Goal: Check status: Check status

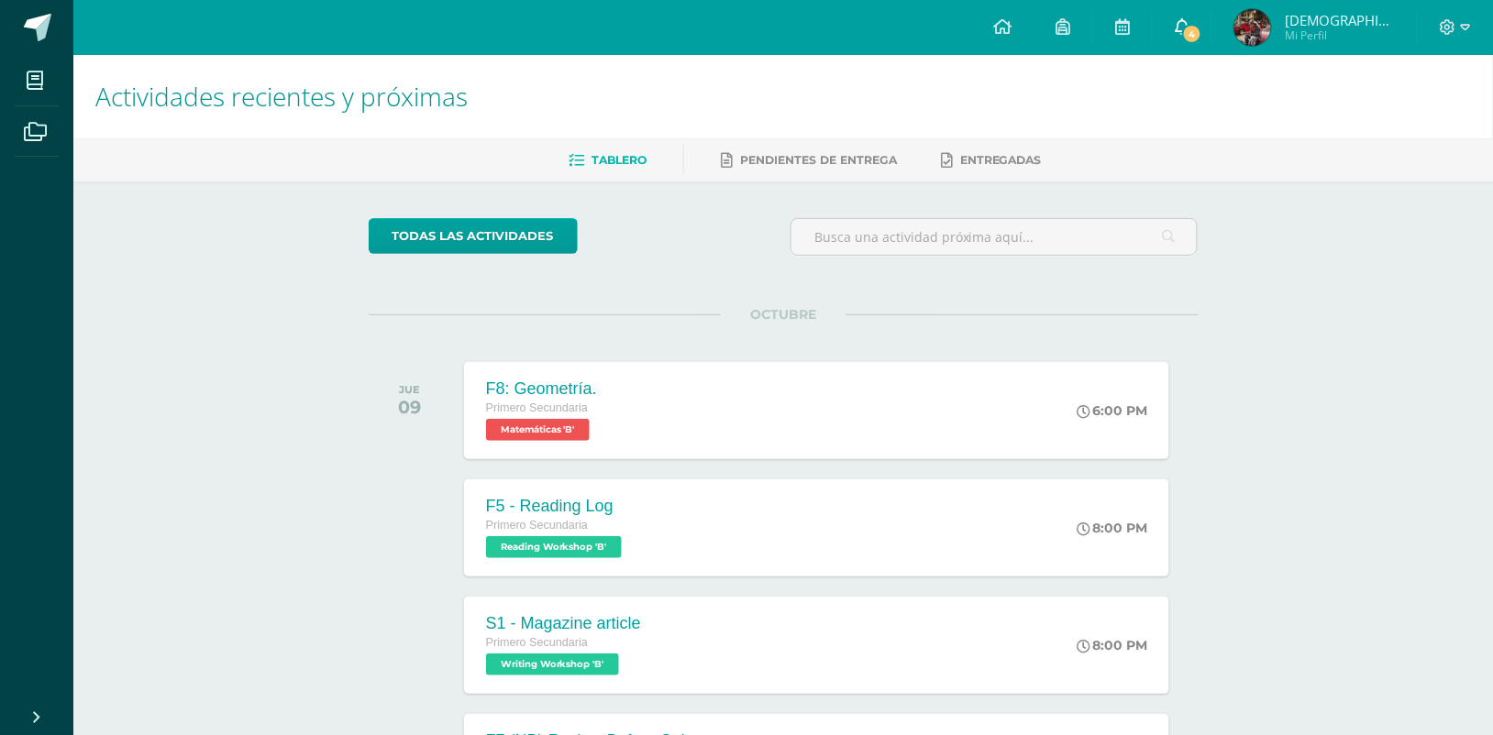
click at [1202, 29] on span "4" at bounding box center [1192, 34] width 20 height 20
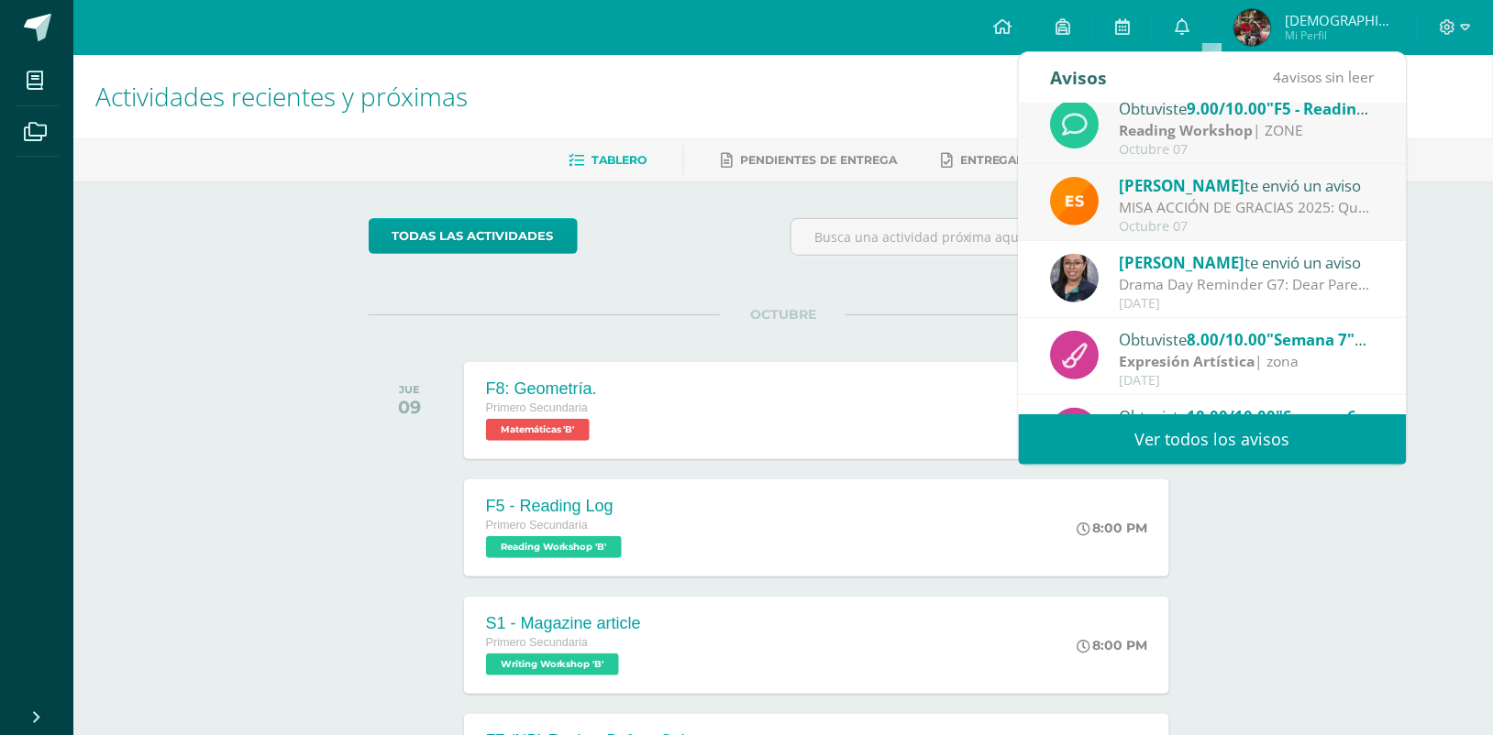
scroll to position [85, 0]
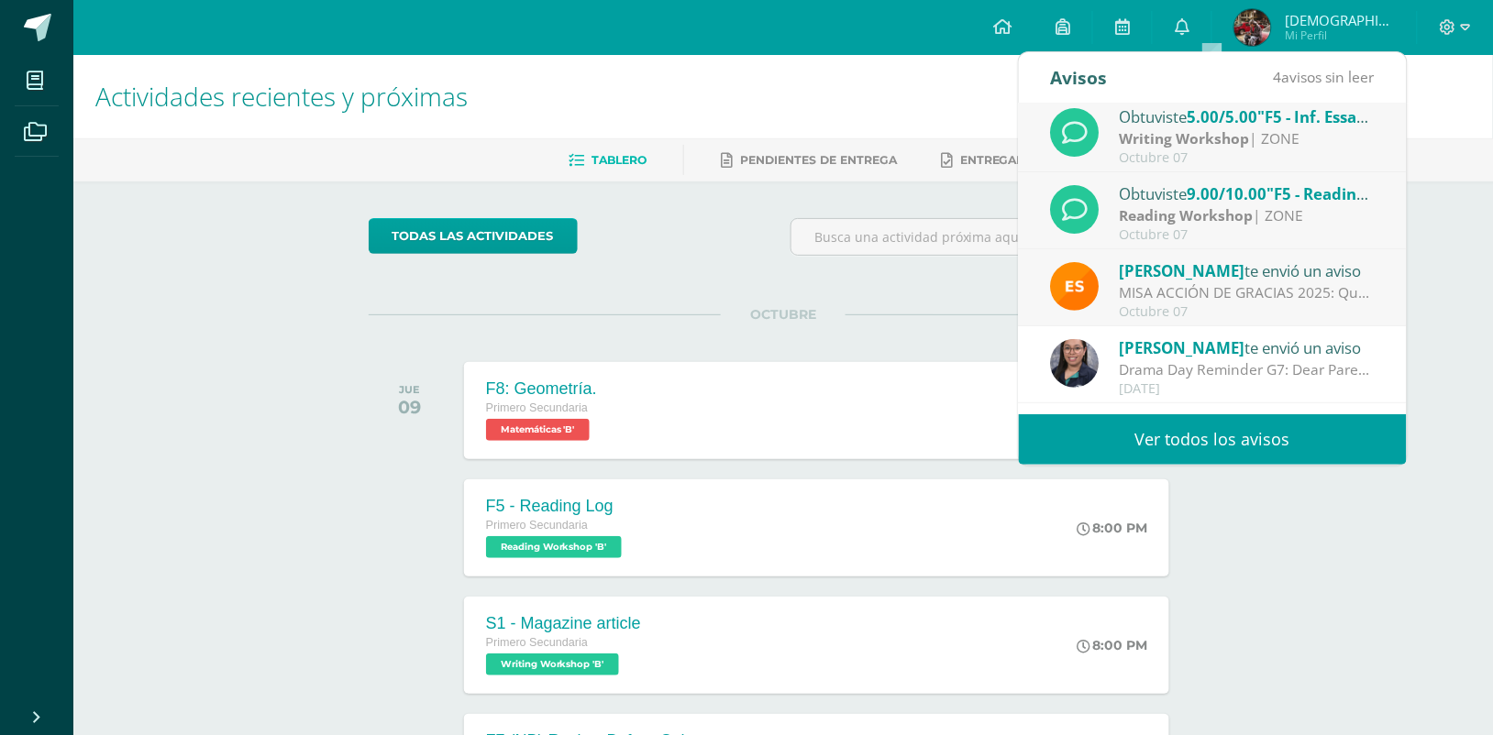
click at [1221, 292] on div "MISA ACCIÓN DE GRACIAS 2025: Queridas Familias BSJ, un gusto saludarles. [DATE]…" at bounding box center [1247, 292] width 255 height 21
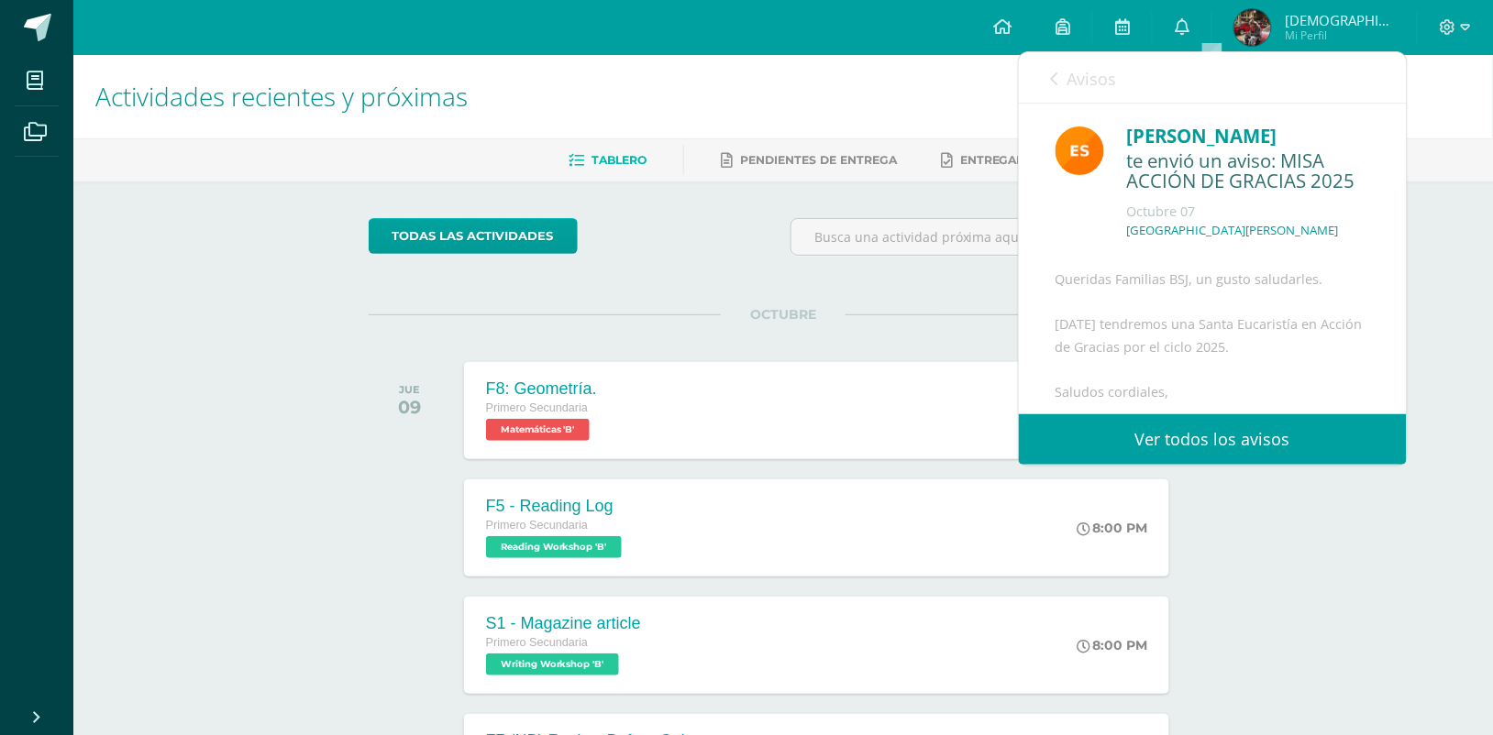
click at [1084, 66] on link "Avisos" at bounding box center [1084, 78] width 66 height 52
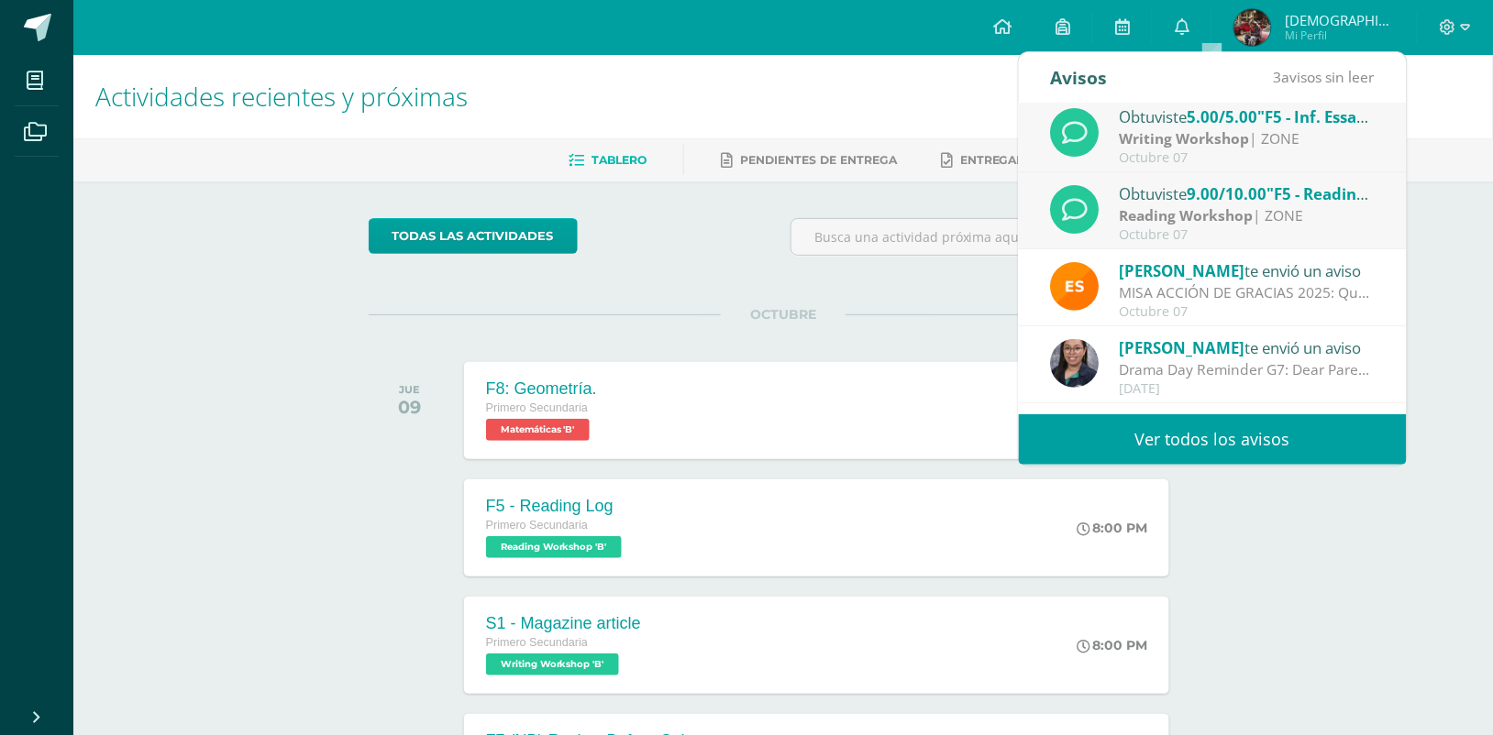
click at [1157, 229] on div "Octubre 07" at bounding box center [1247, 235] width 255 height 16
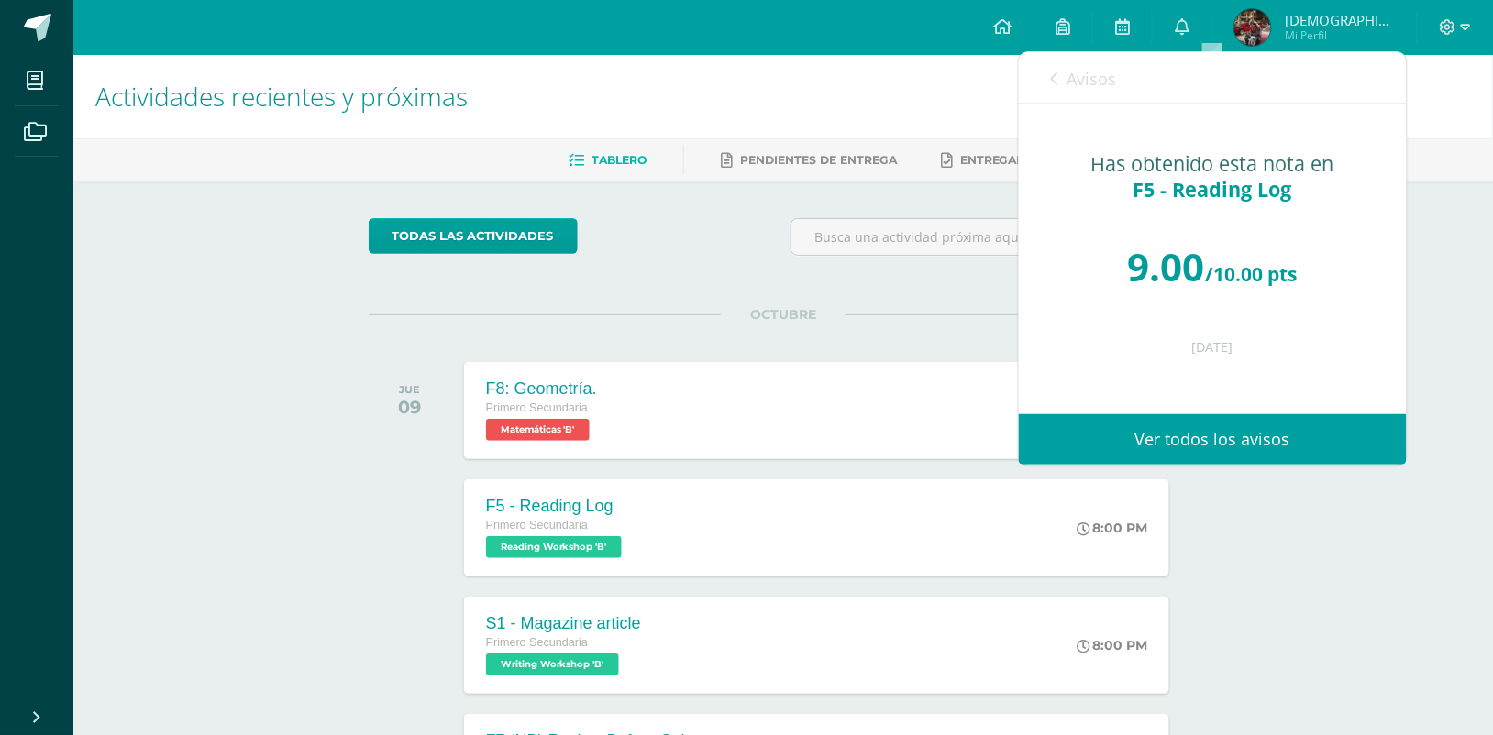
click at [1088, 81] on span "Avisos" at bounding box center [1092, 79] width 50 height 22
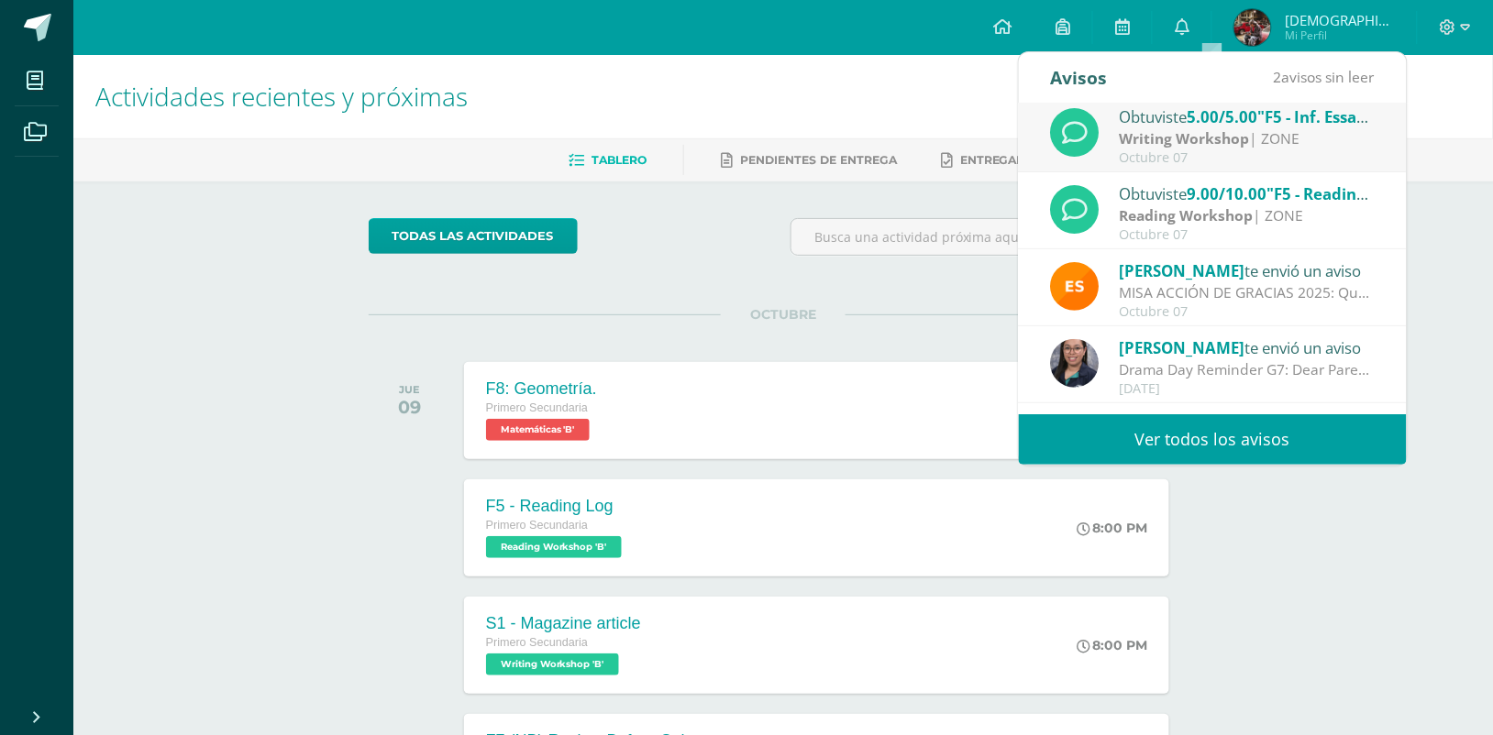
click at [1144, 158] on div "Octubre 07" at bounding box center [1247, 158] width 255 height 16
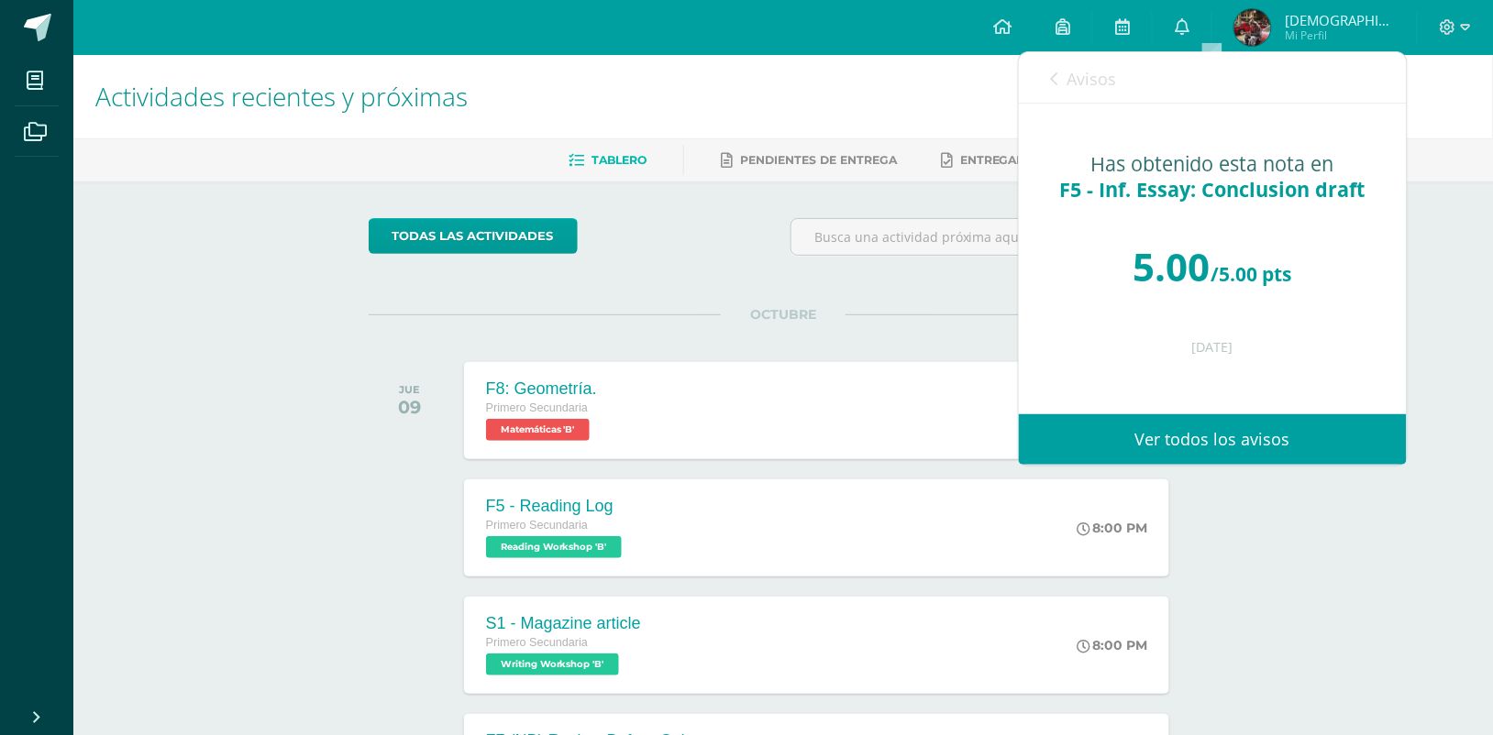
click at [1079, 85] on span "Avisos" at bounding box center [1092, 79] width 50 height 22
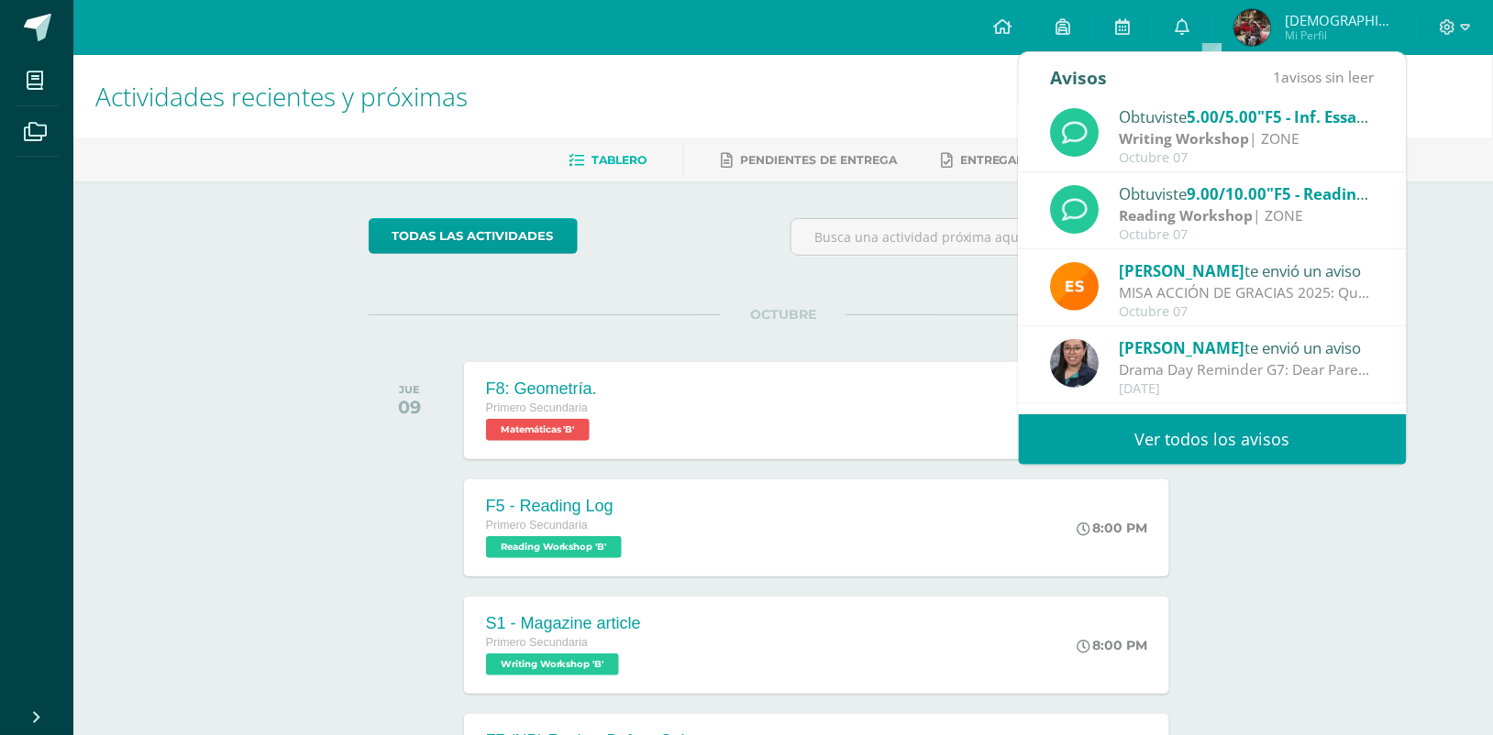
scroll to position [0, 0]
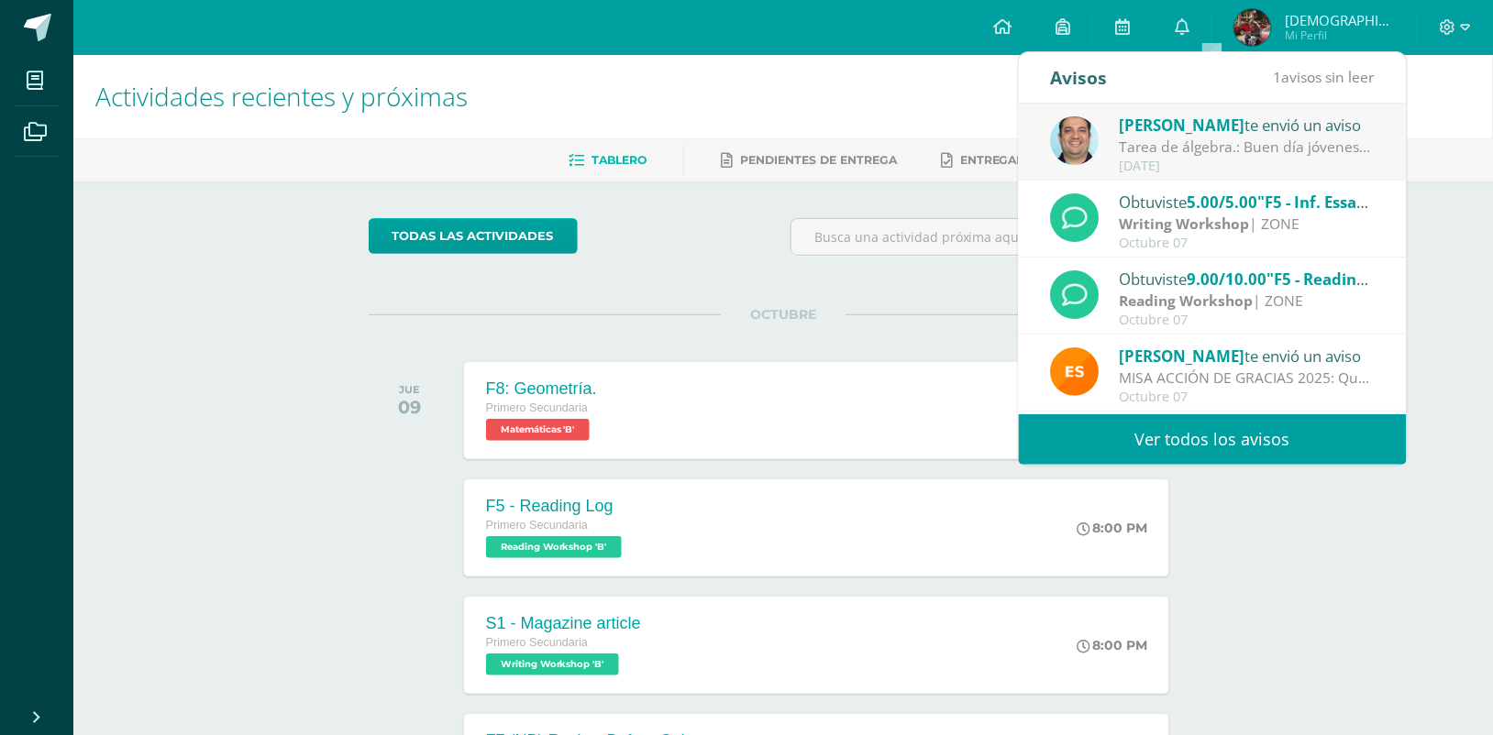
click at [1249, 153] on div "Tarea de álgebra.: Buen día jóvenes, adjunto la última tarea de álgebra, es un …" at bounding box center [1247, 147] width 255 height 21
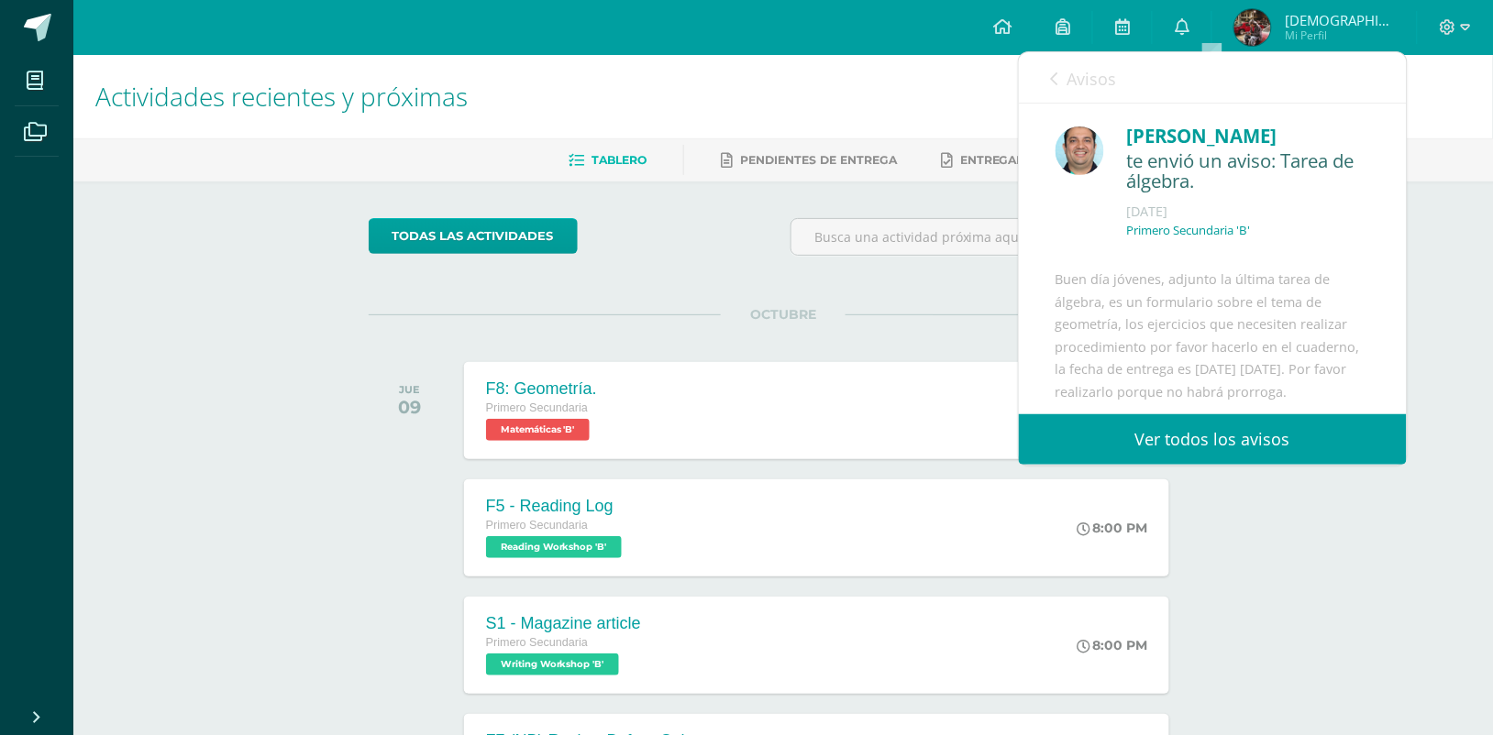
click at [1077, 85] on span "Avisos" at bounding box center [1092, 79] width 50 height 22
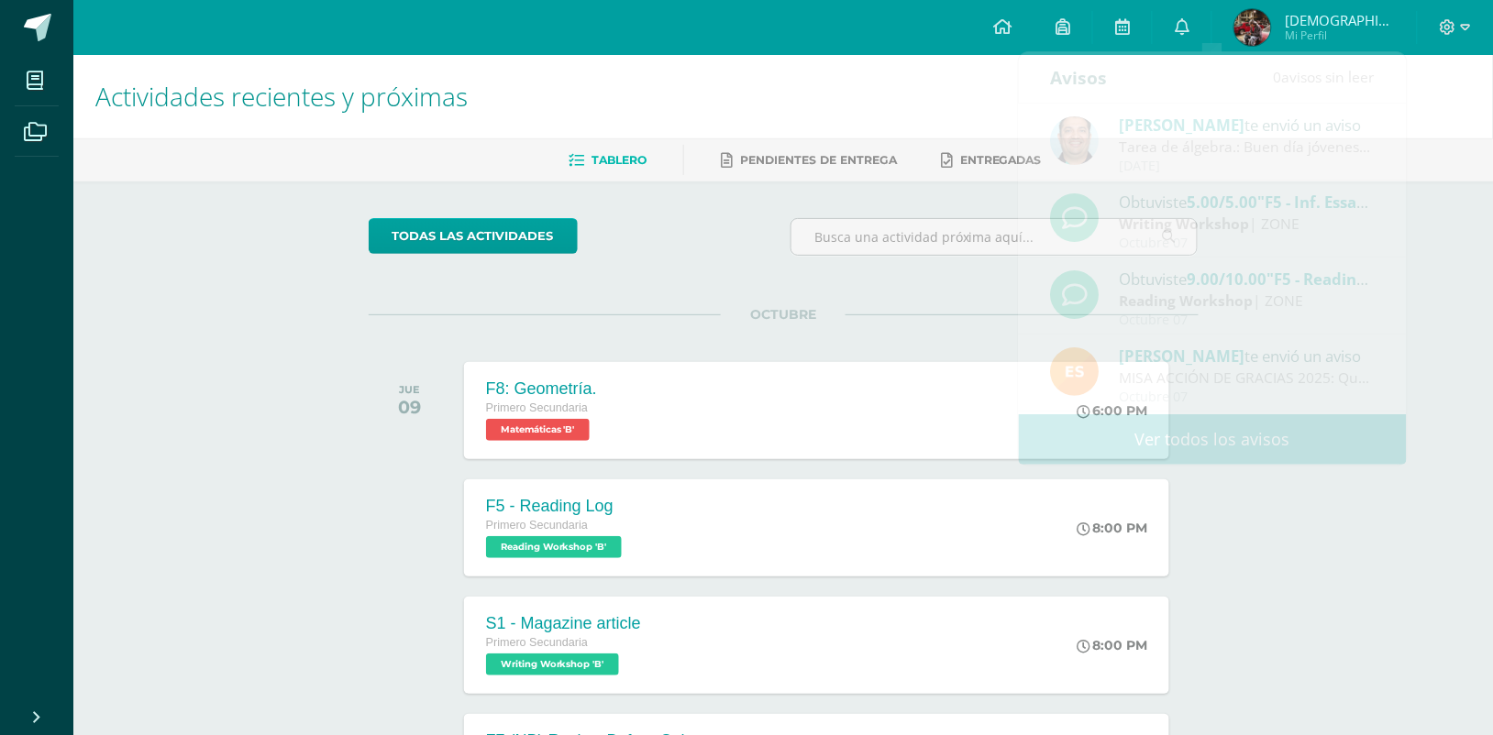
click at [1334, 35] on span "Mi Perfil" at bounding box center [1340, 36] width 110 height 16
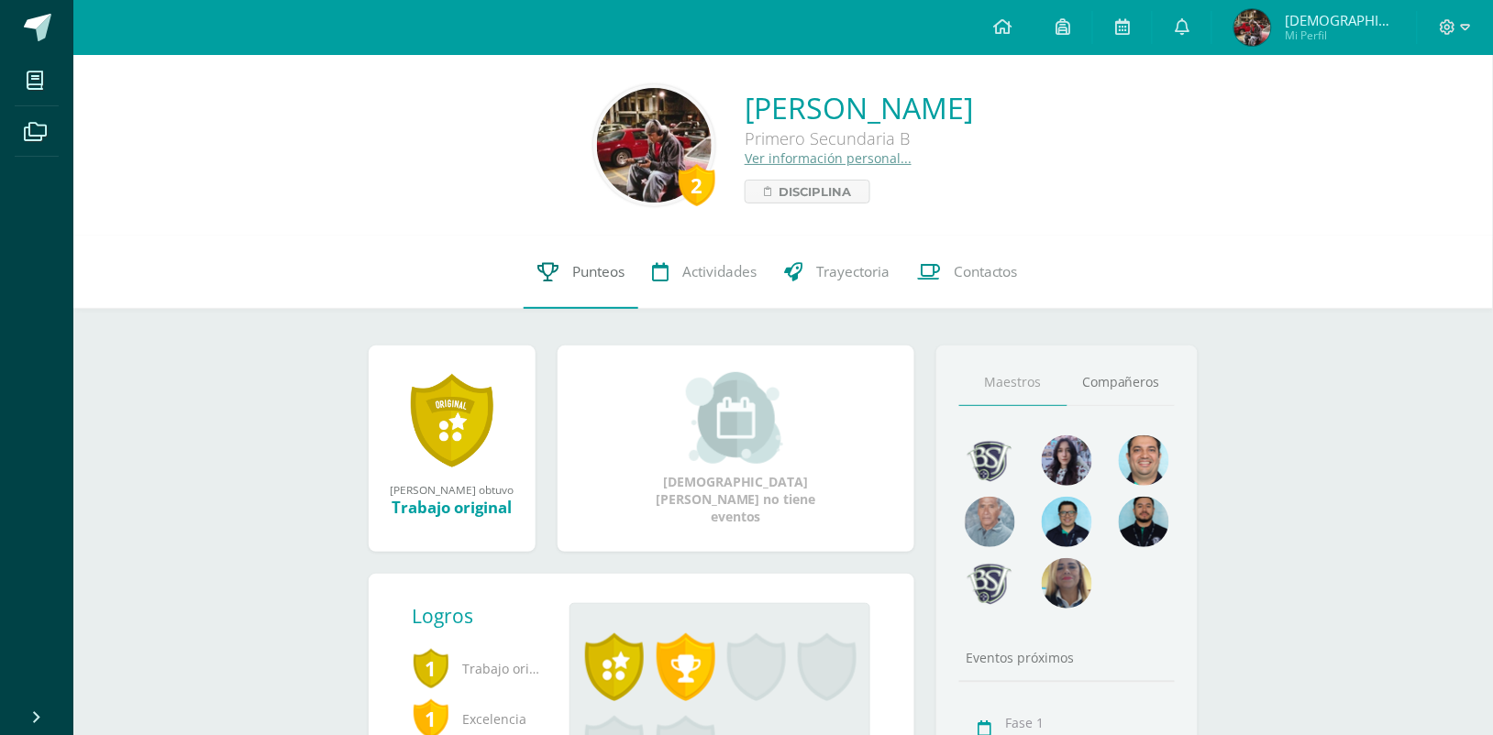
click at [572, 273] on span "Punteos" at bounding box center [598, 271] width 52 height 19
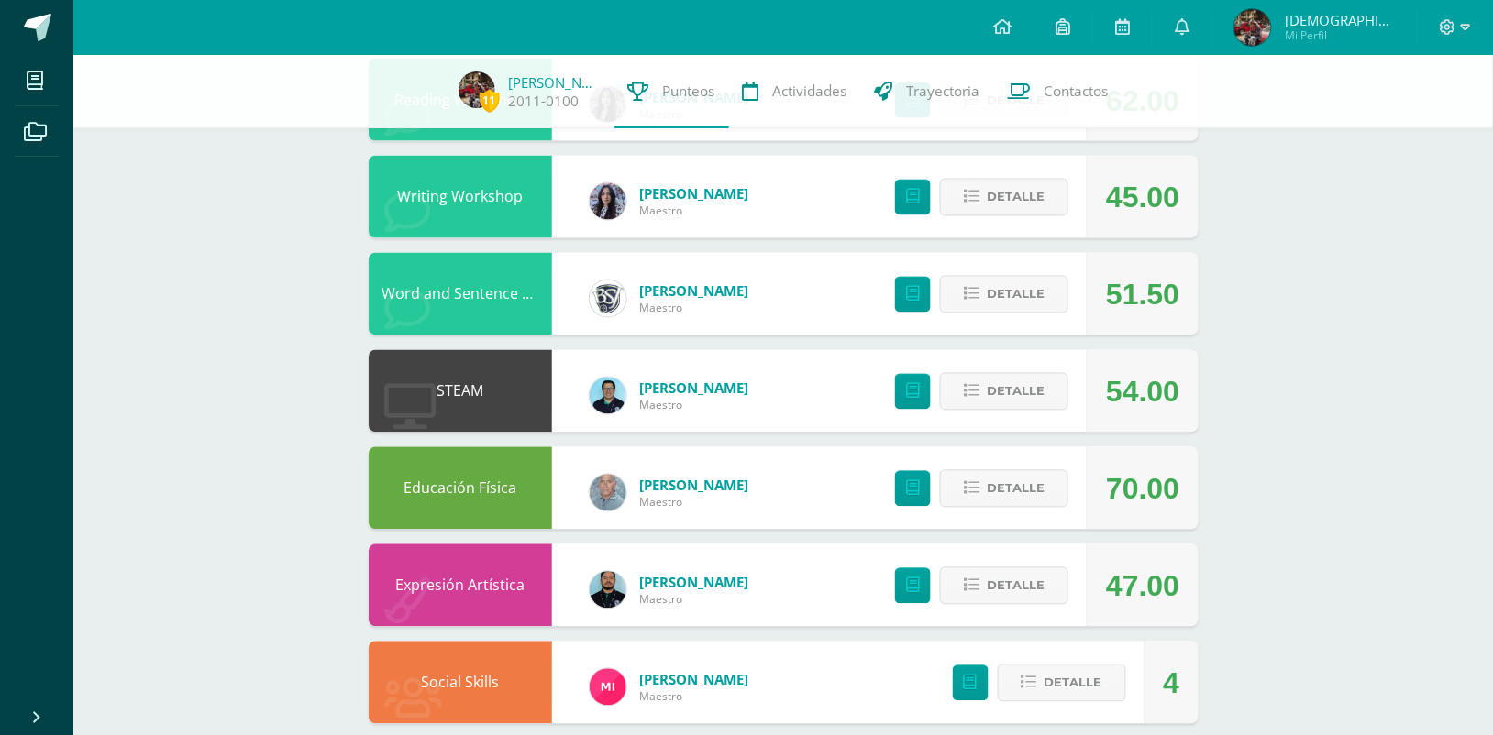
scroll to position [813, 0]
click at [1004, 392] on span "Detalle" at bounding box center [1016, 391] width 58 height 34
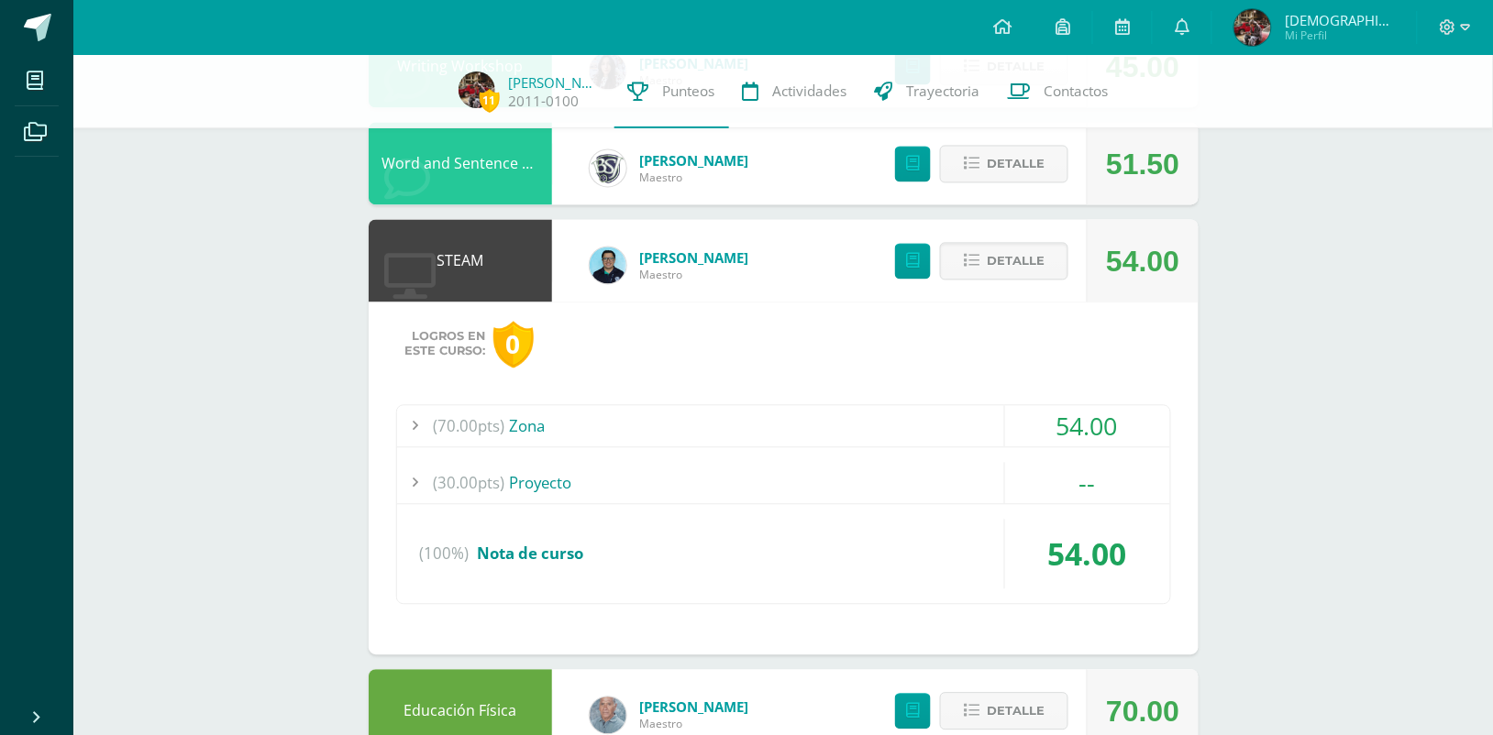
scroll to position [945, 0]
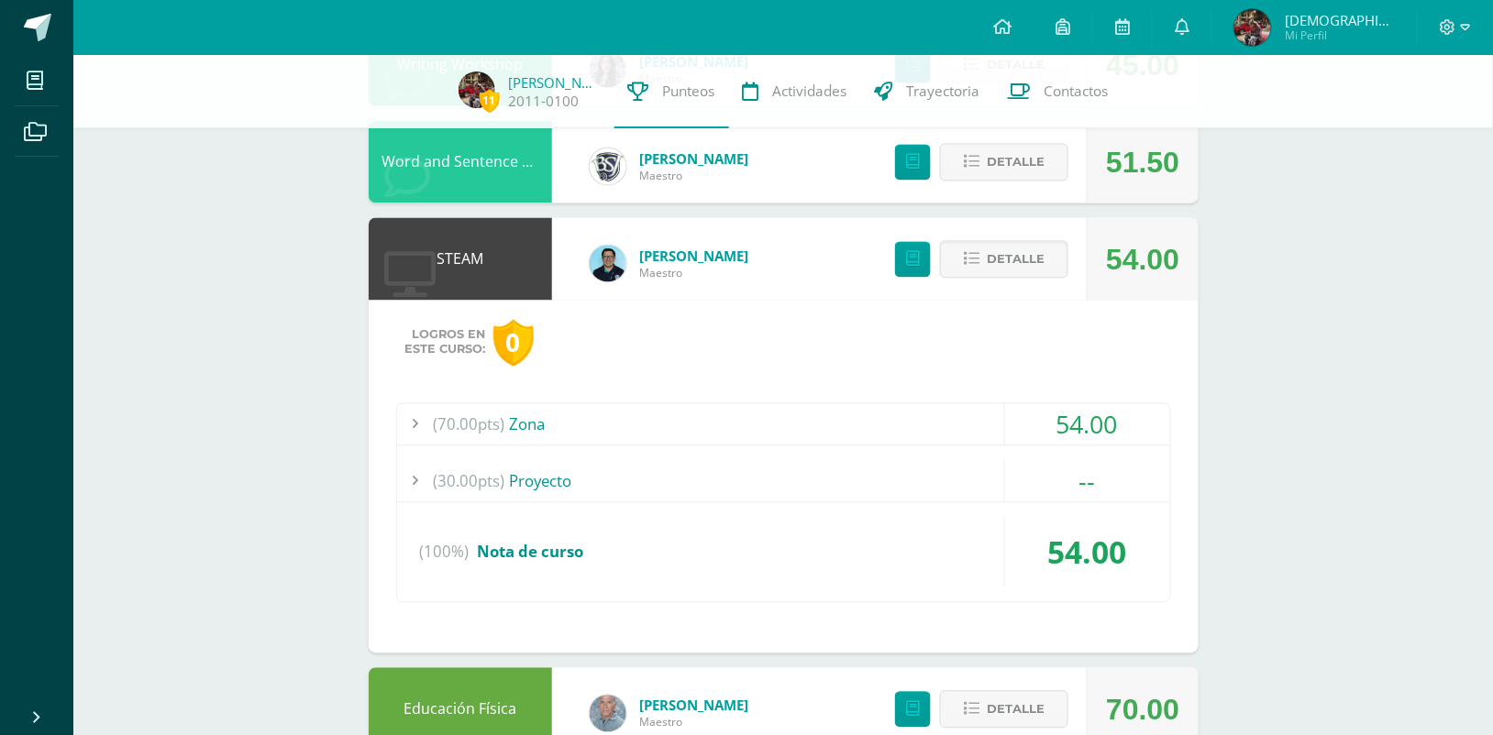
click at [778, 417] on div "(70.00pts) Zona" at bounding box center [783, 424] width 773 height 41
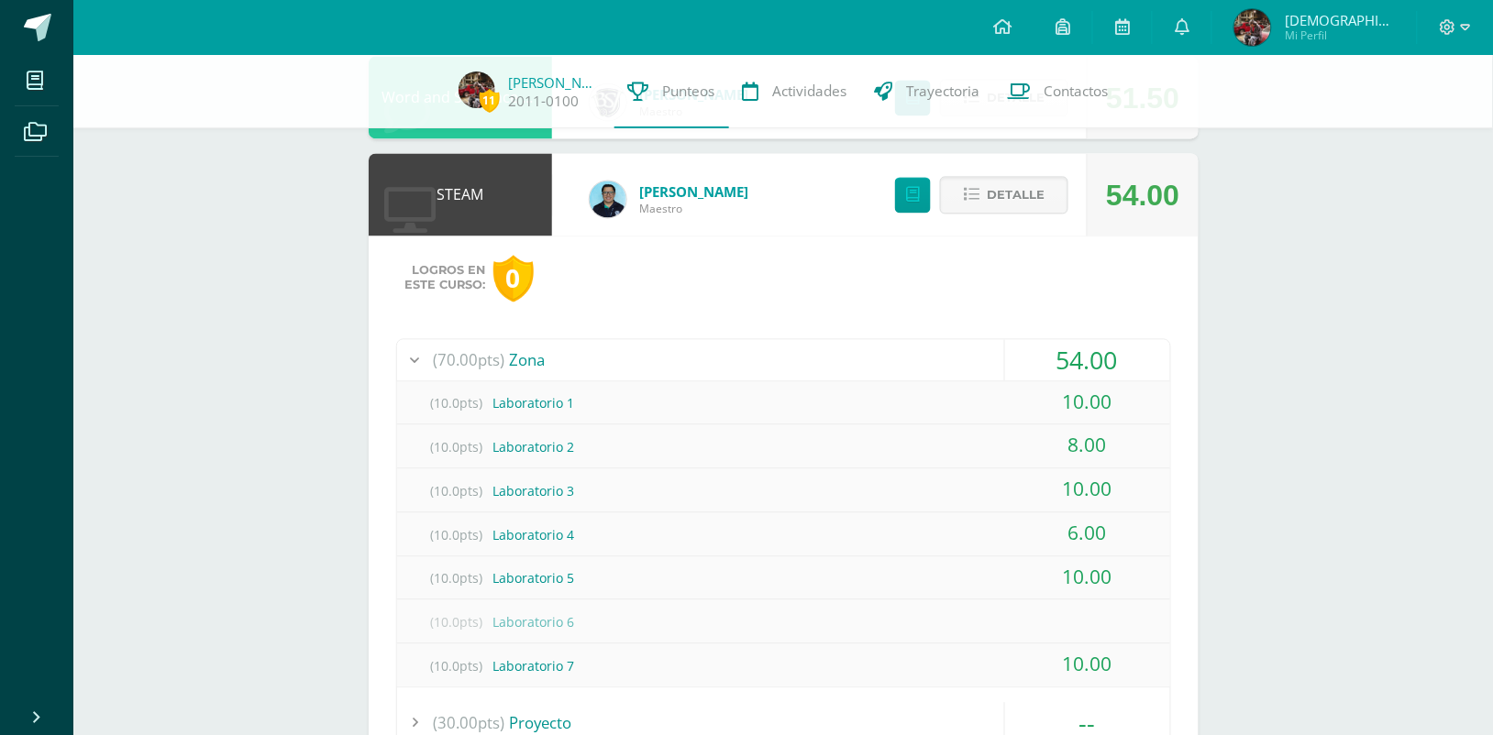
scroll to position [1009, 0]
click at [1004, 193] on span "Detalle" at bounding box center [1016, 196] width 58 height 34
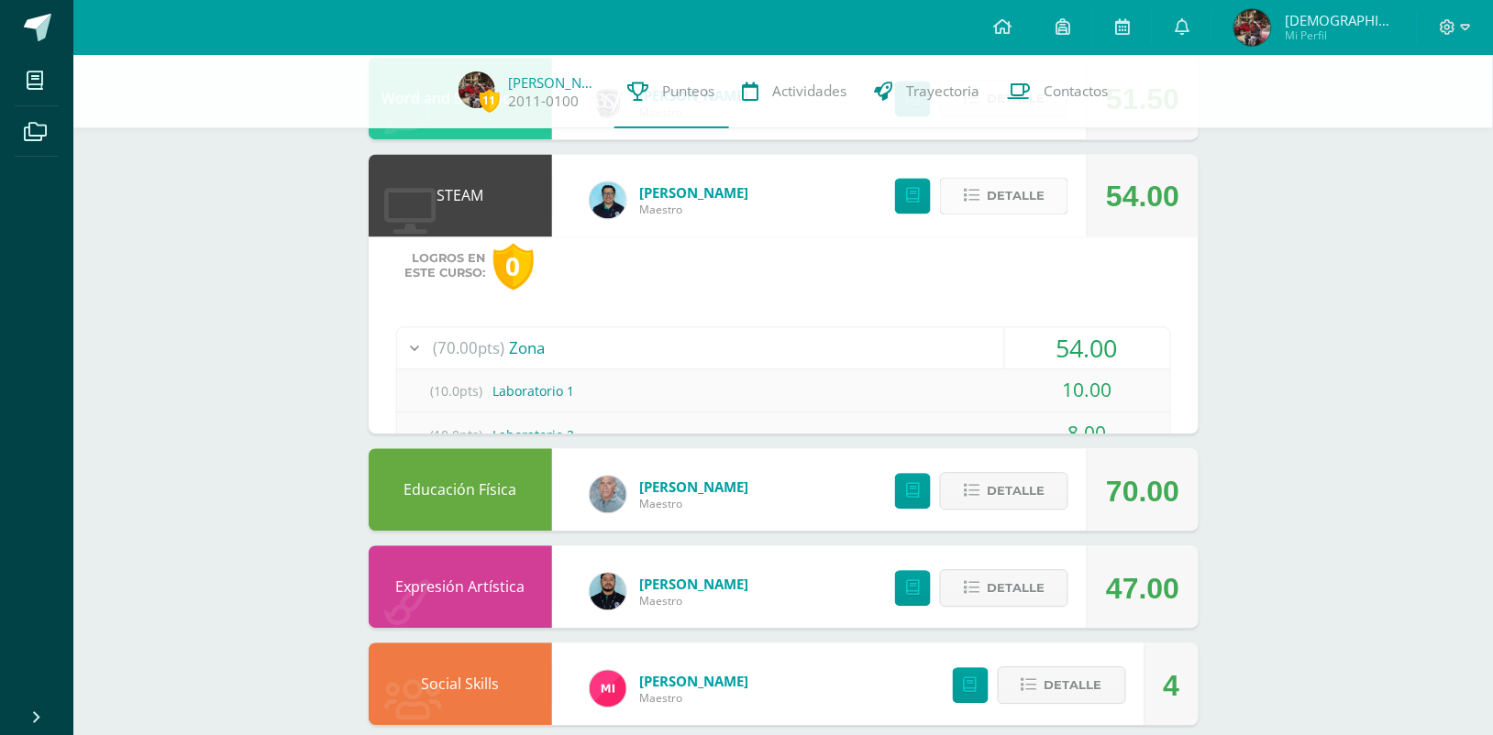
scroll to position [935, 0]
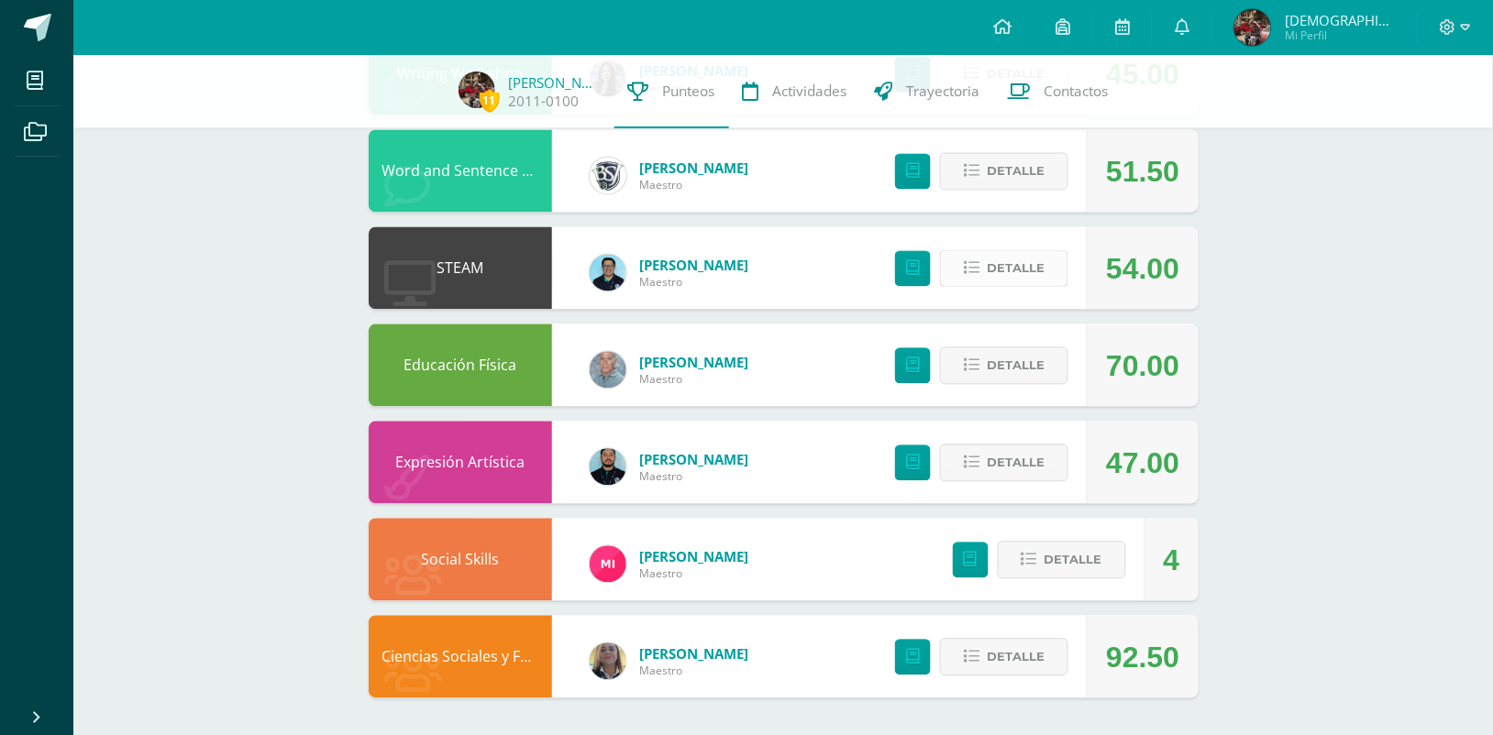
click at [1025, 277] on span "Detalle" at bounding box center [1016, 269] width 58 height 34
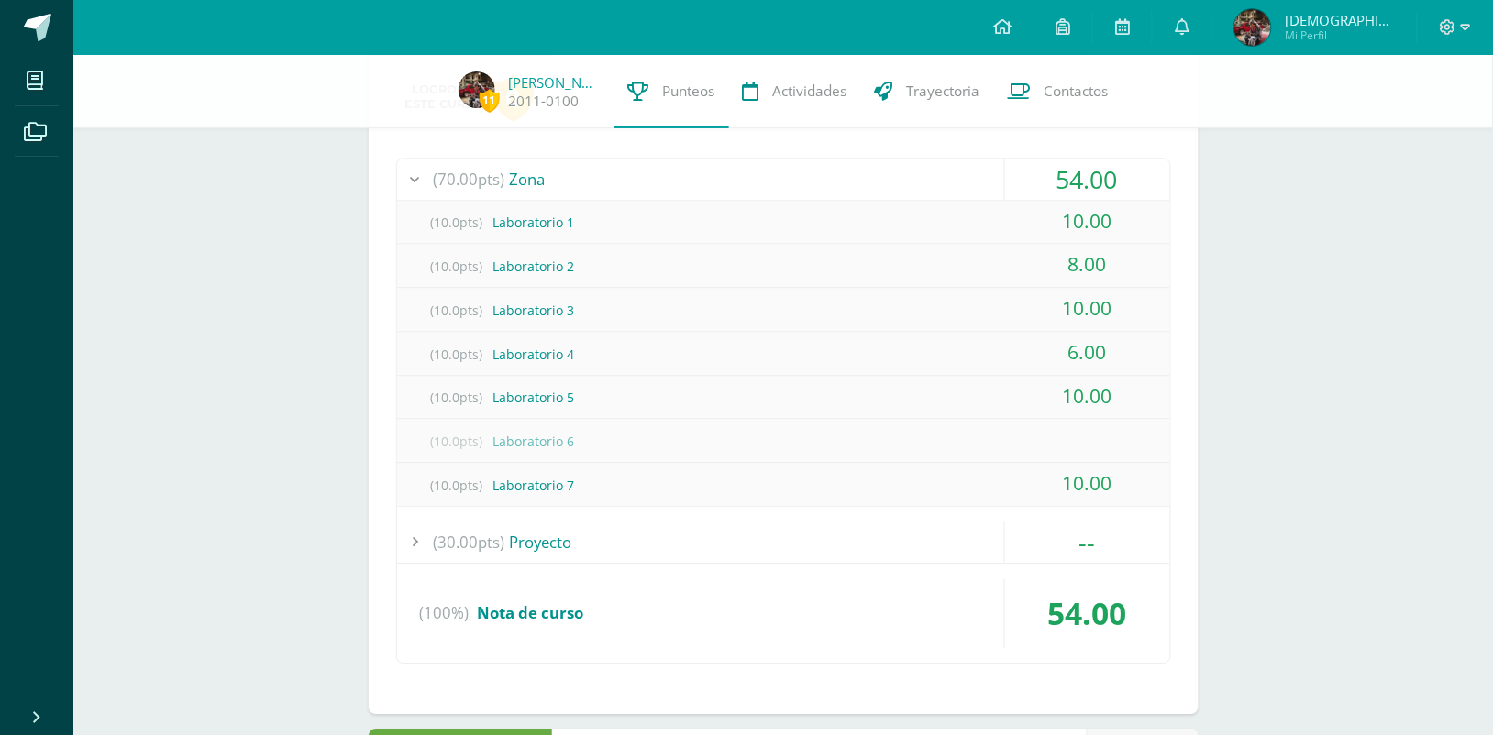
scroll to position [1201, 0]
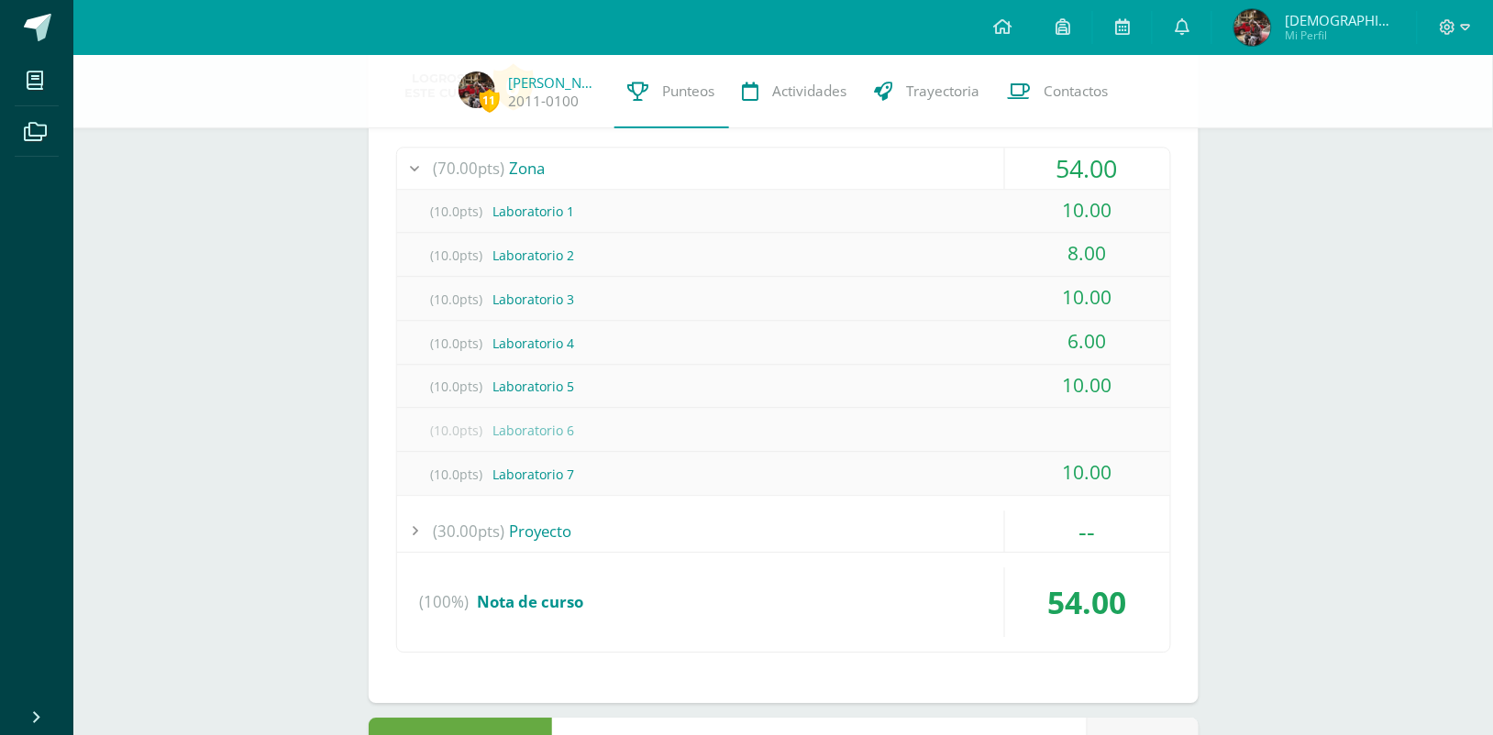
click at [656, 511] on div "(30.00pts) Proyecto" at bounding box center [783, 531] width 773 height 41
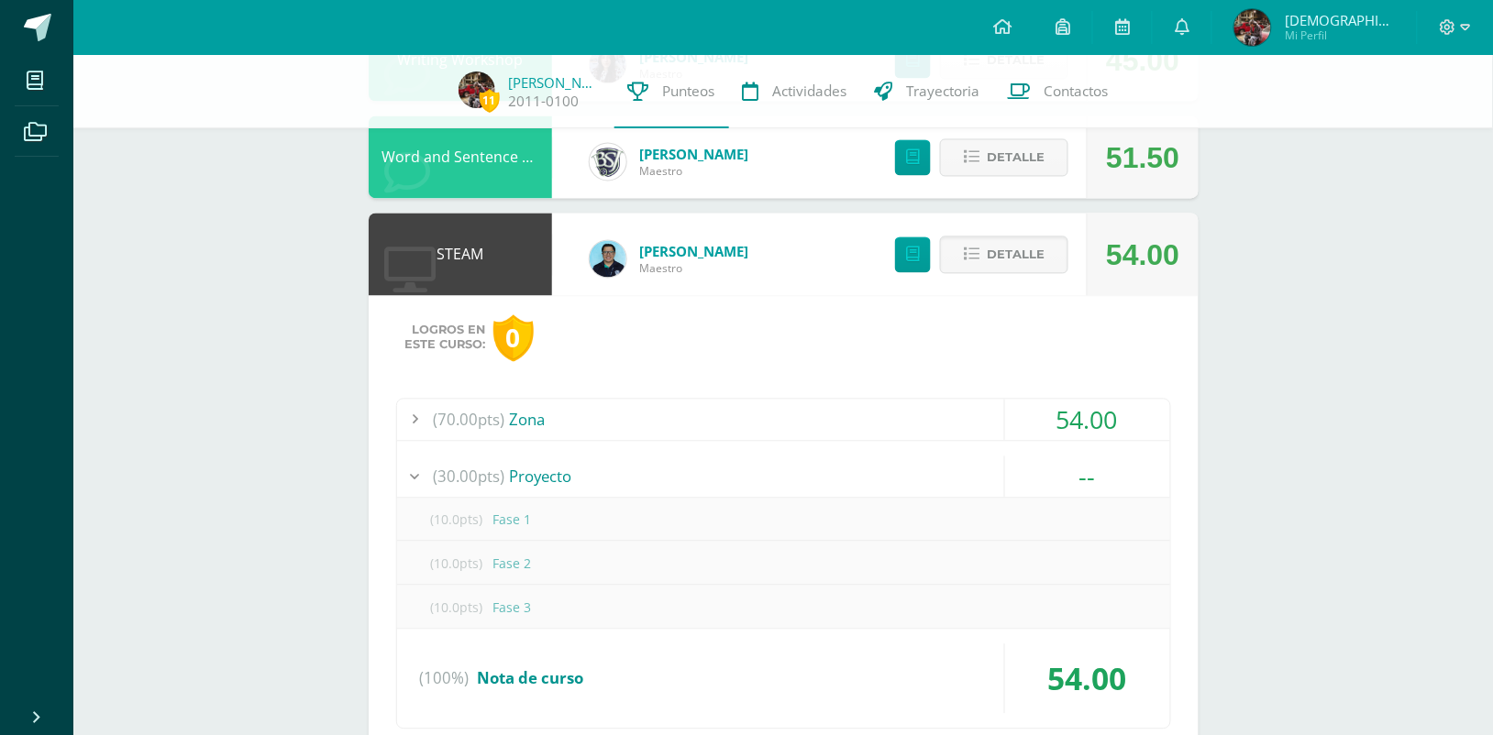
scroll to position [940, 0]
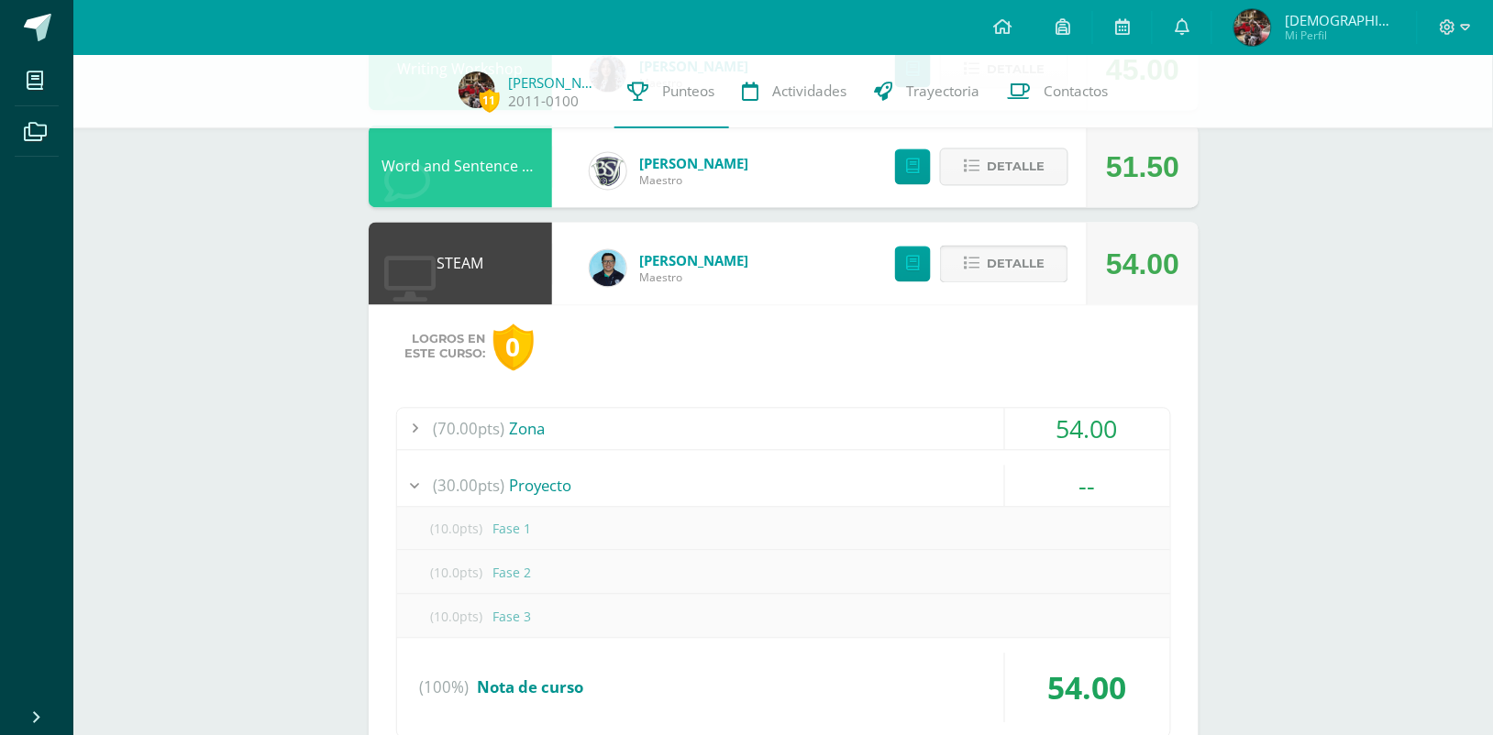
click at [975, 258] on icon at bounding box center [972, 265] width 16 height 16
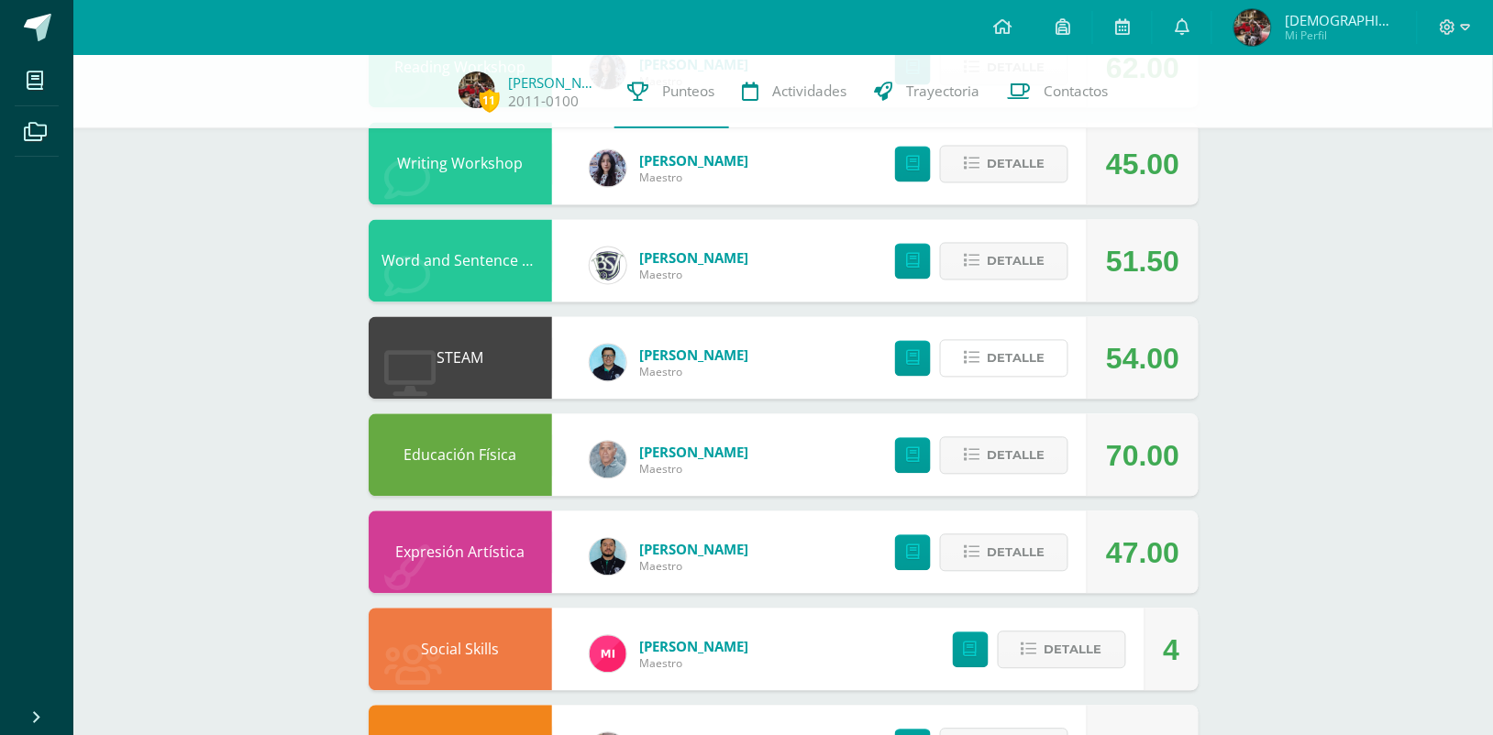
scroll to position [845, 0]
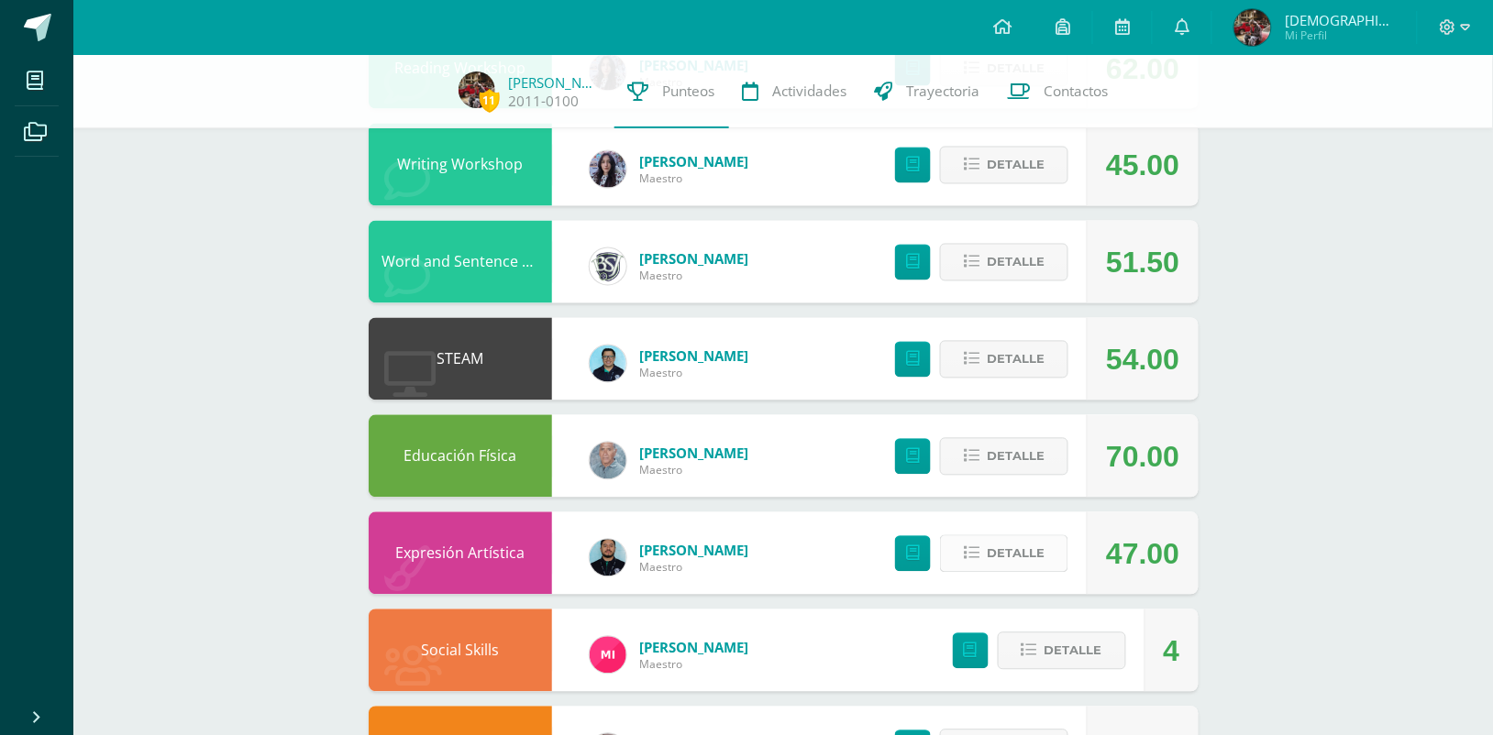
click at [1002, 561] on span "Detalle" at bounding box center [1016, 554] width 58 height 34
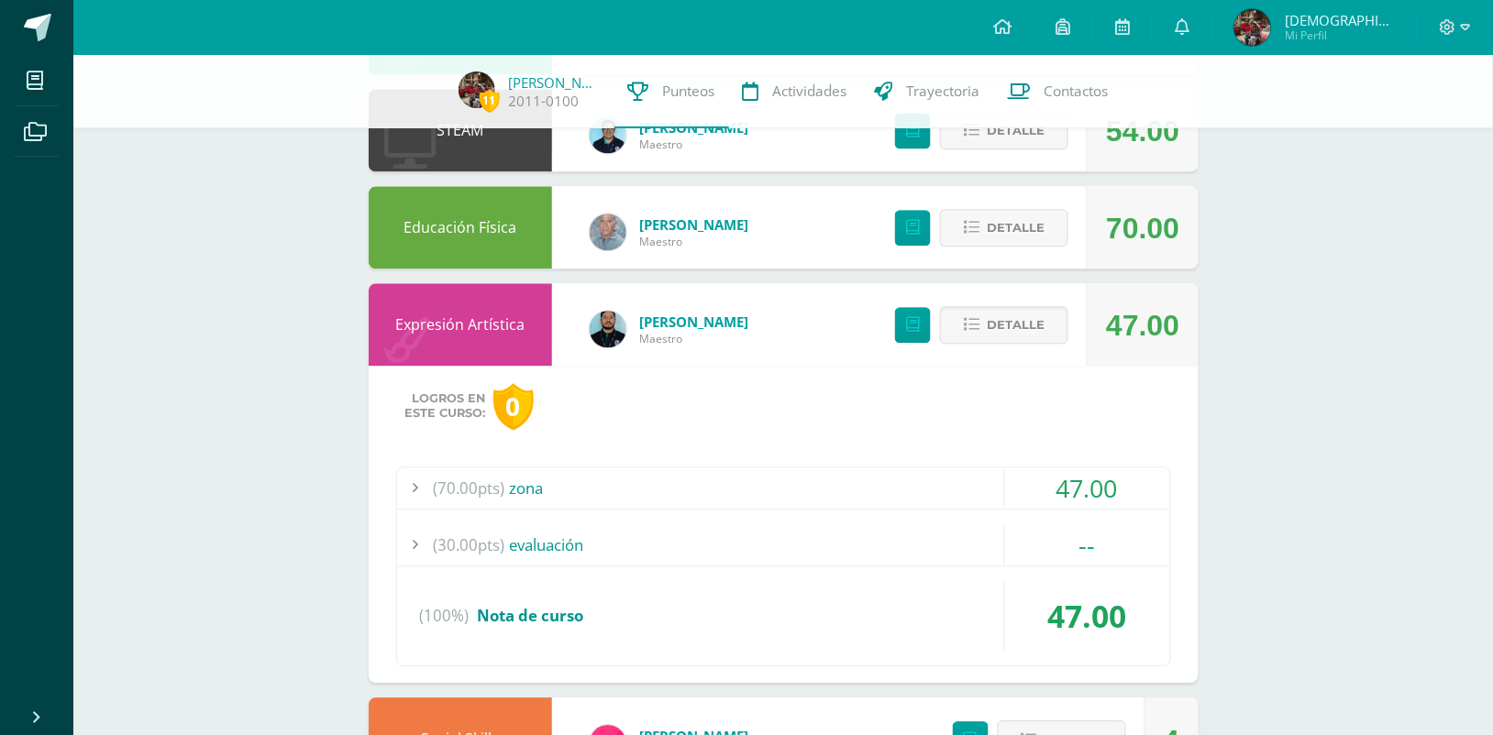
scroll to position [1084, 0]
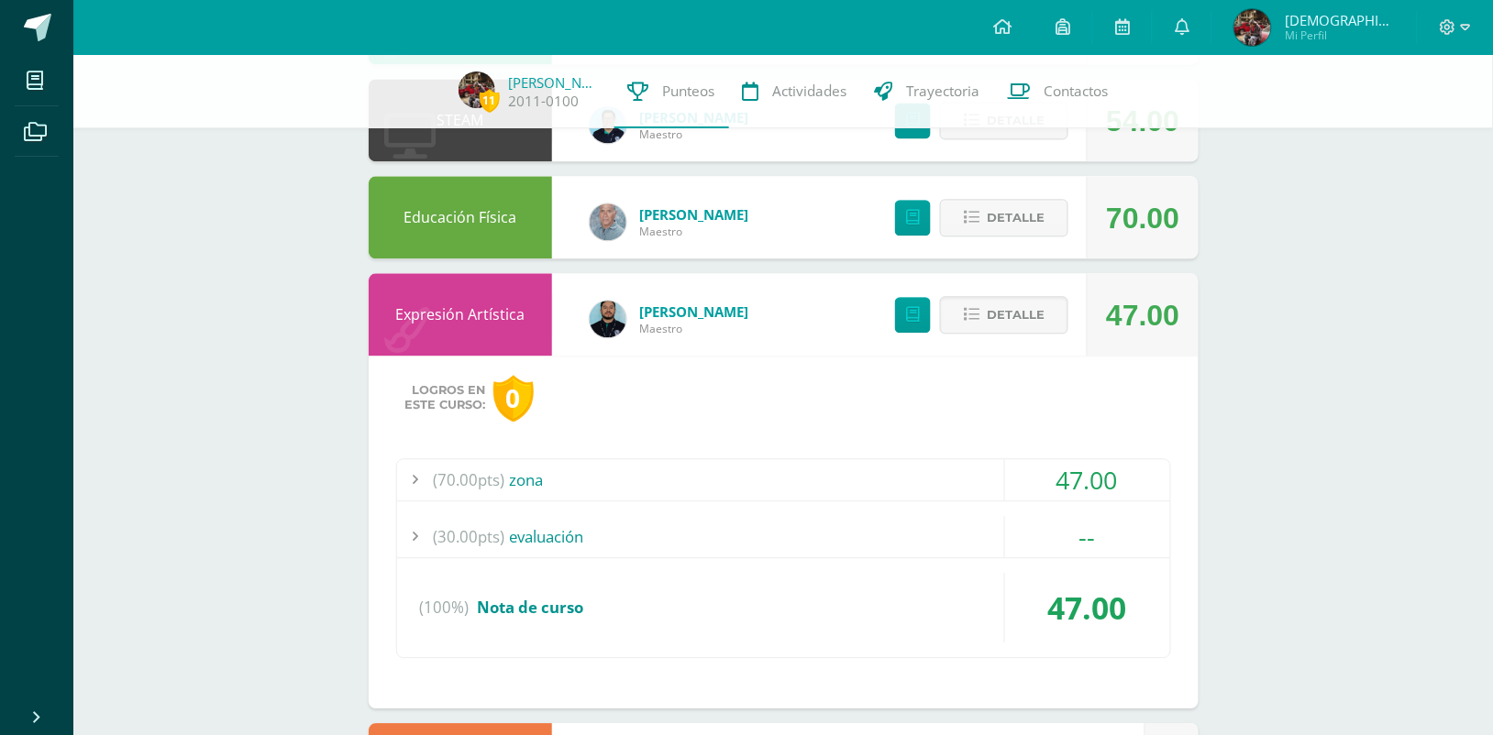
click at [833, 489] on div "(70.00pts) zona" at bounding box center [783, 479] width 773 height 41
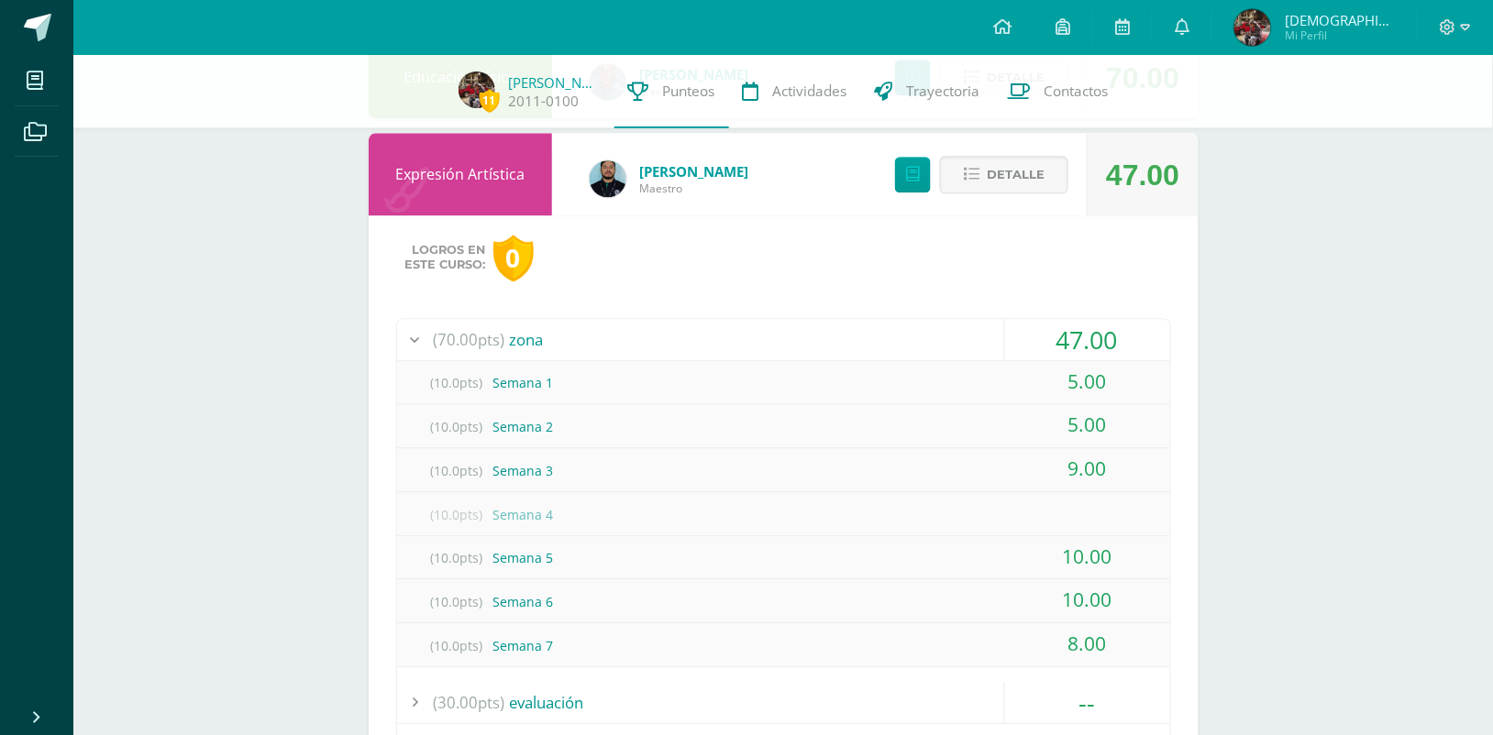
scroll to position [1210, 0]
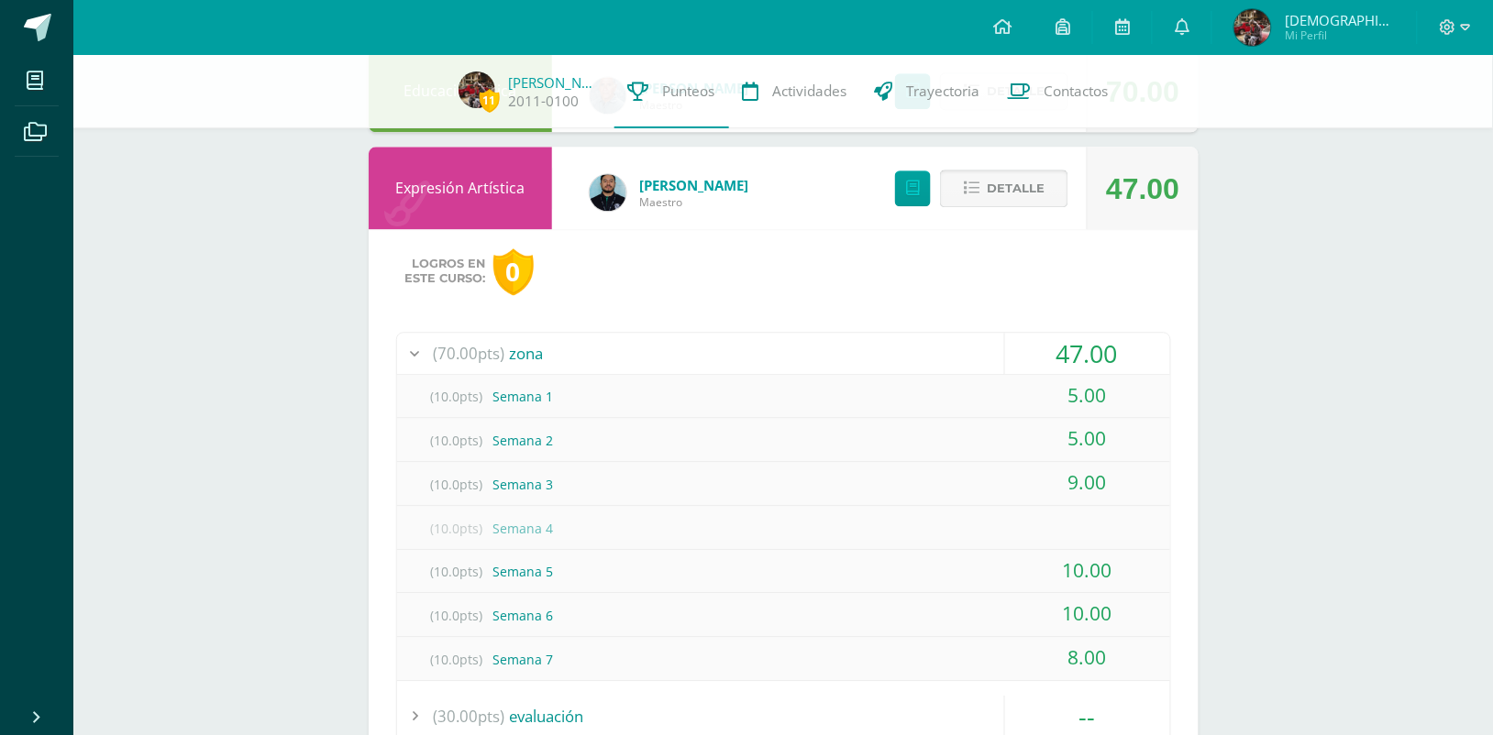
click at [977, 184] on icon at bounding box center [972, 189] width 16 height 16
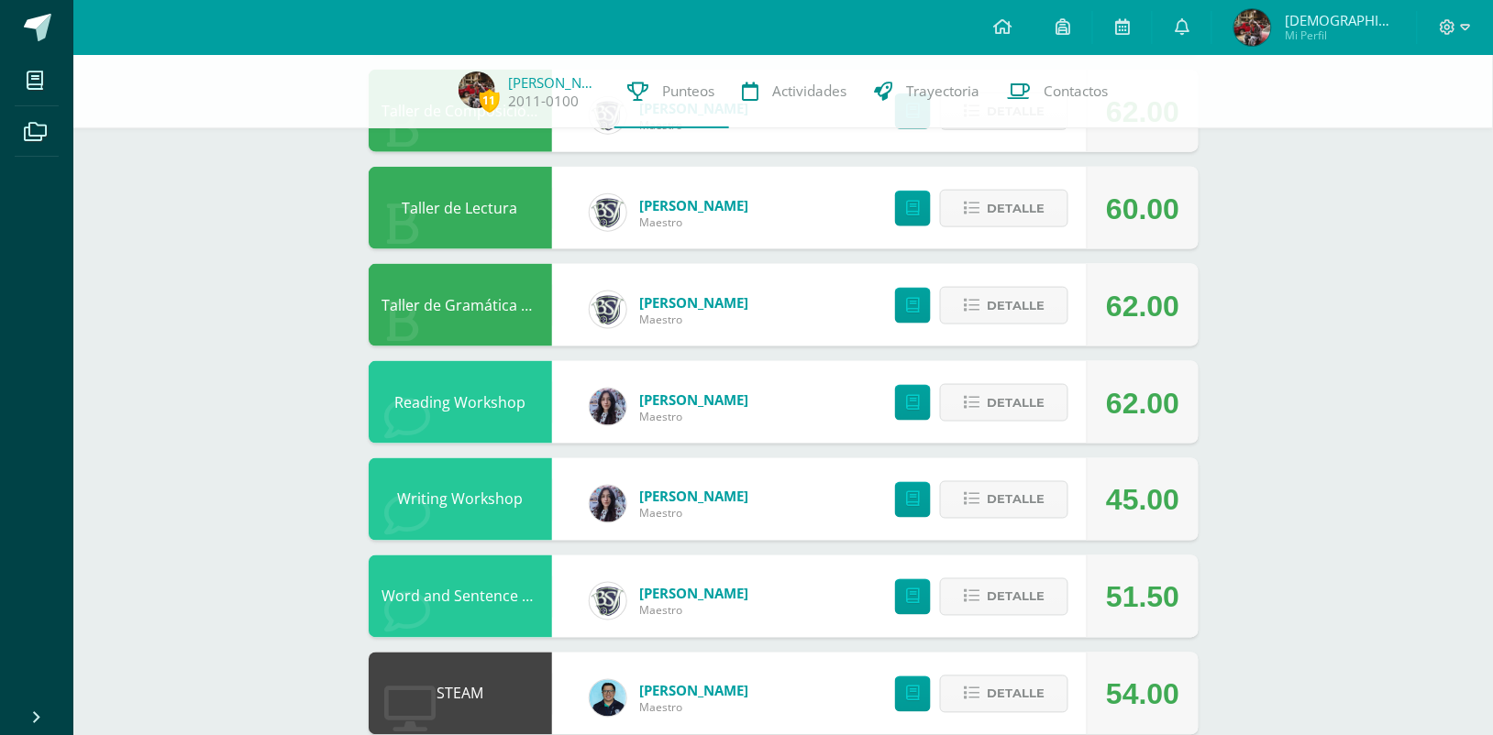
scroll to position [509, 0]
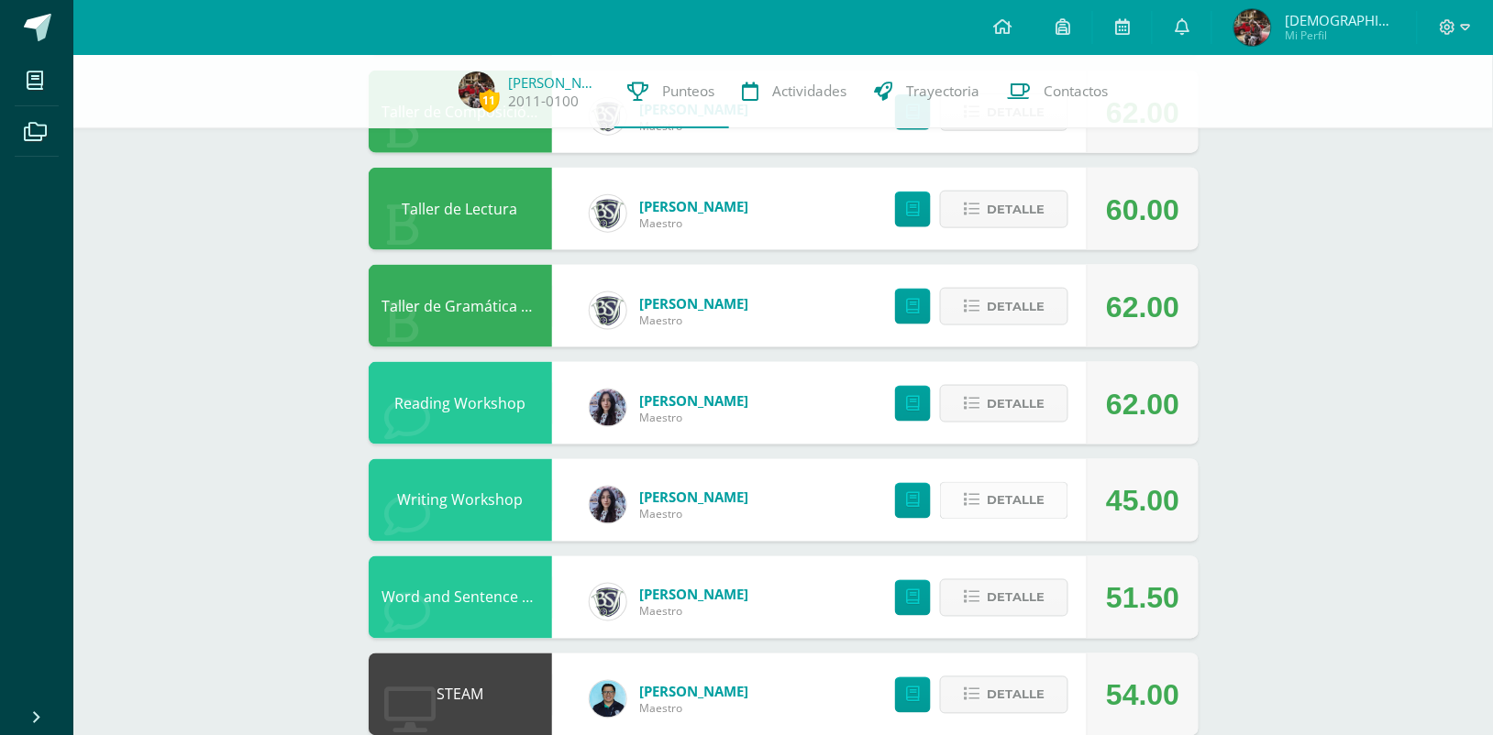
click at [968, 504] on icon at bounding box center [972, 501] width 16 height 16
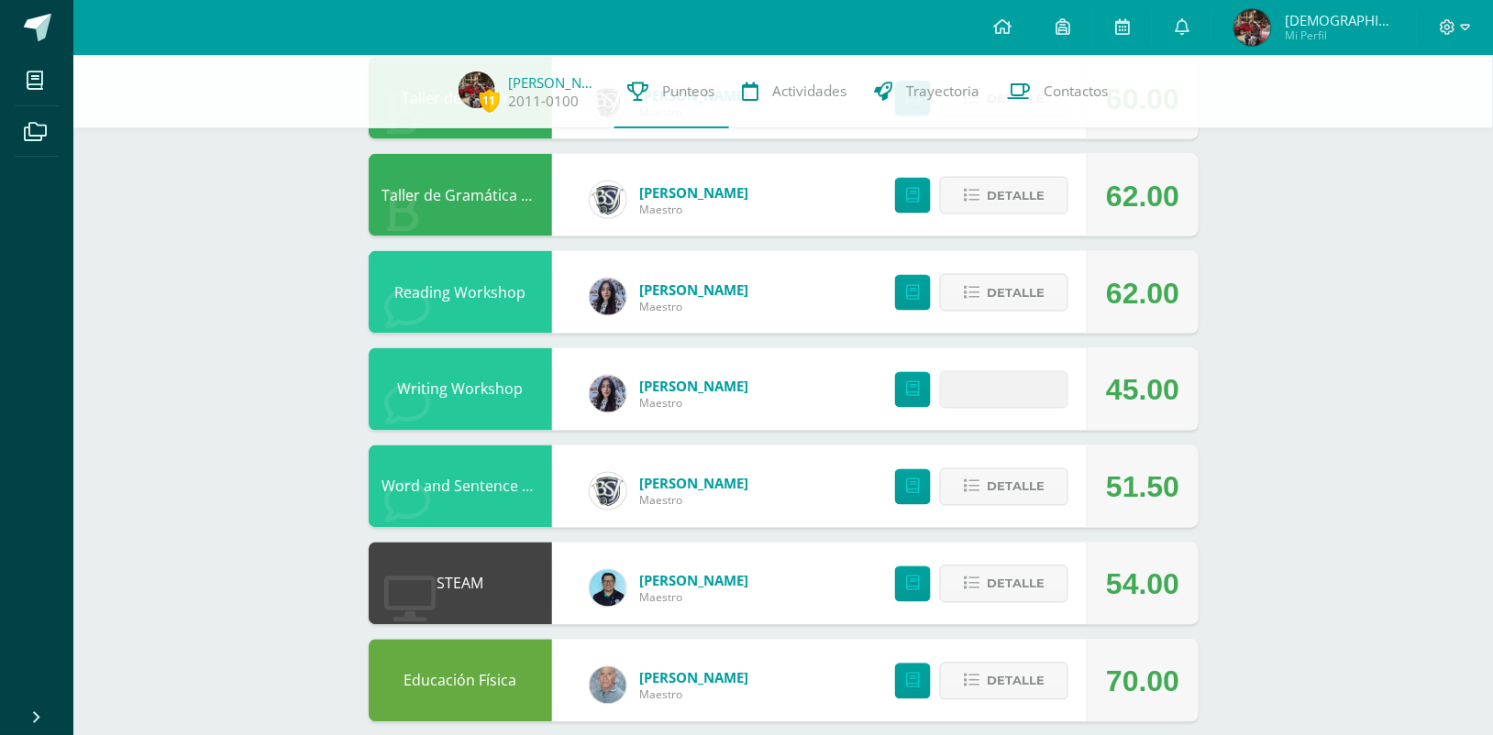
scroll to position [625, 0]
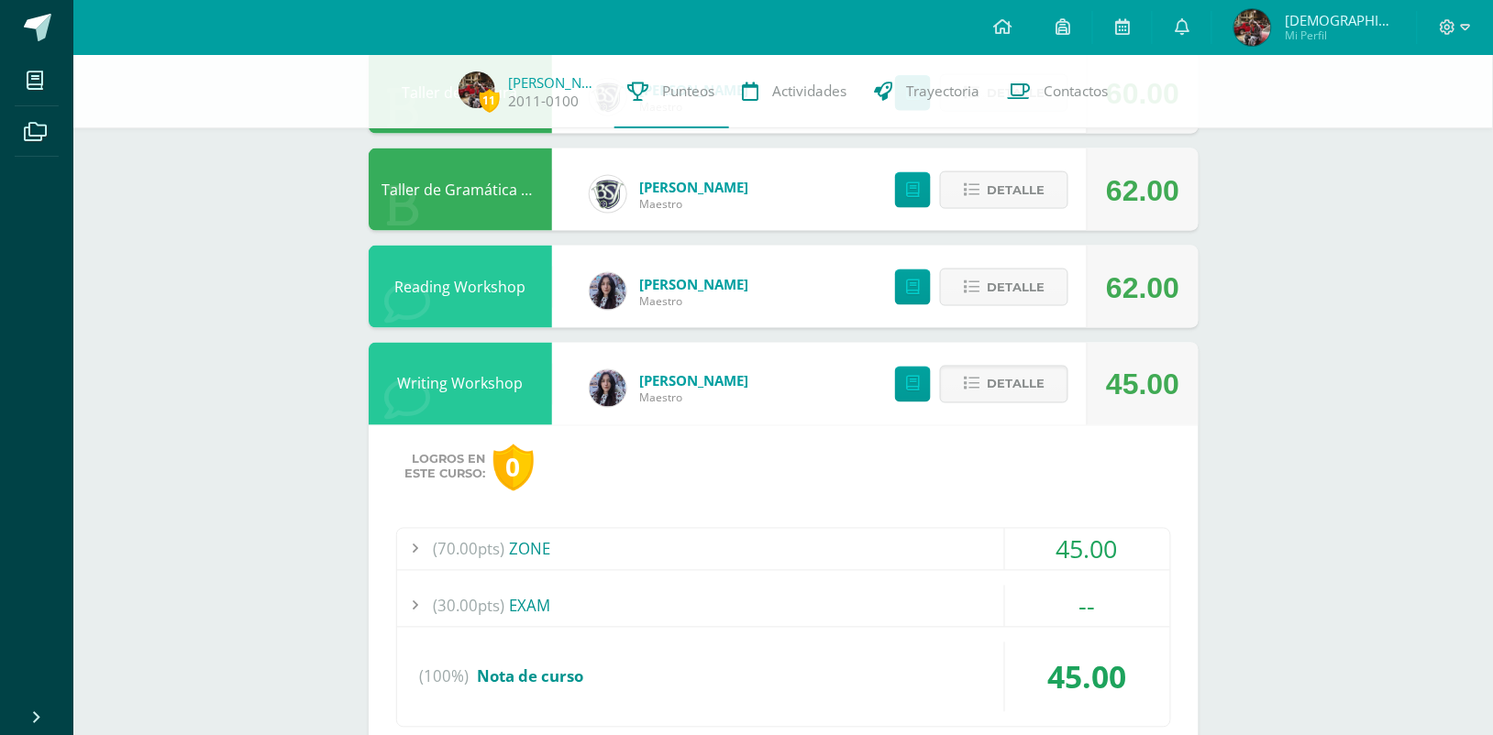
click at [932, 534] on div "(70.00pts) ZONE" at bounding box center [783, 549] width 773 height 41
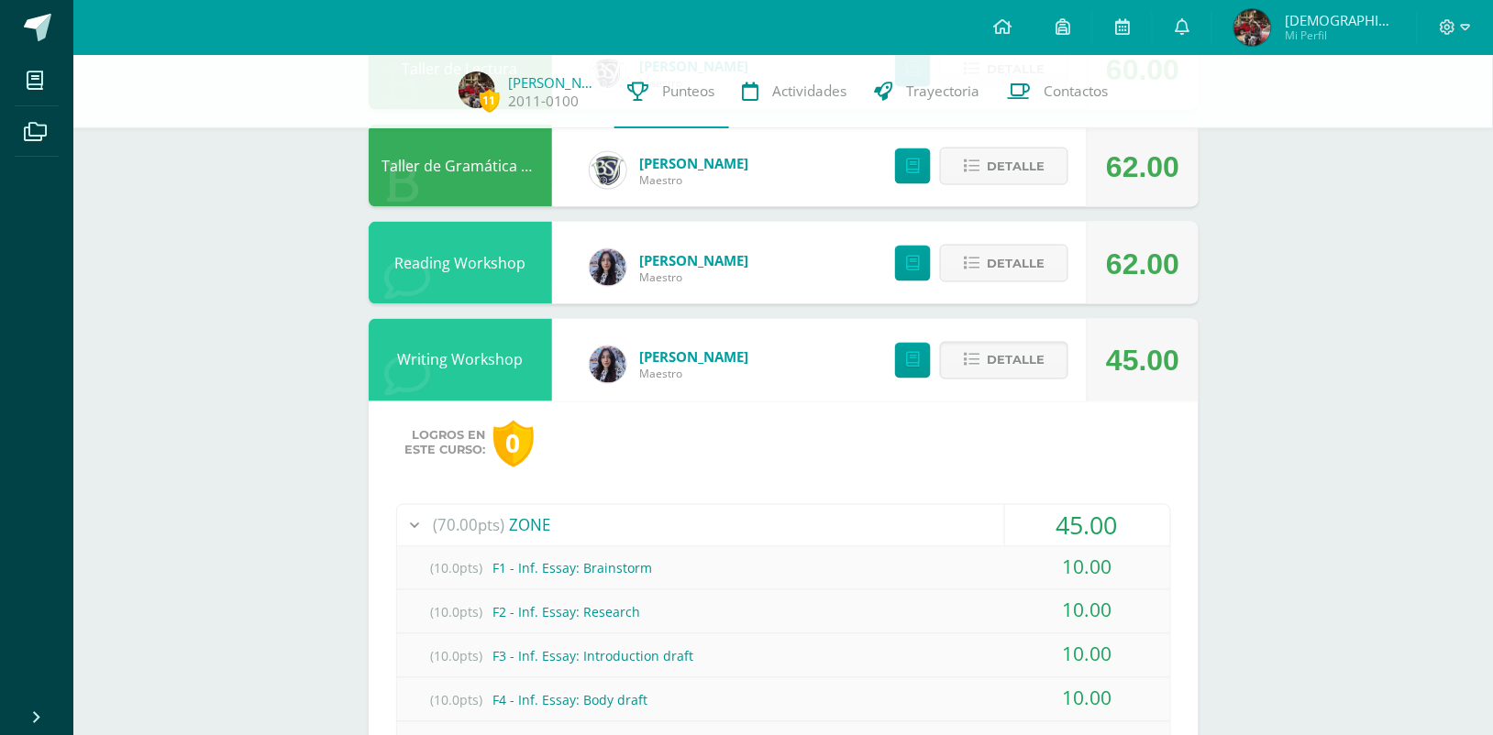
scroll to position [621, 0]
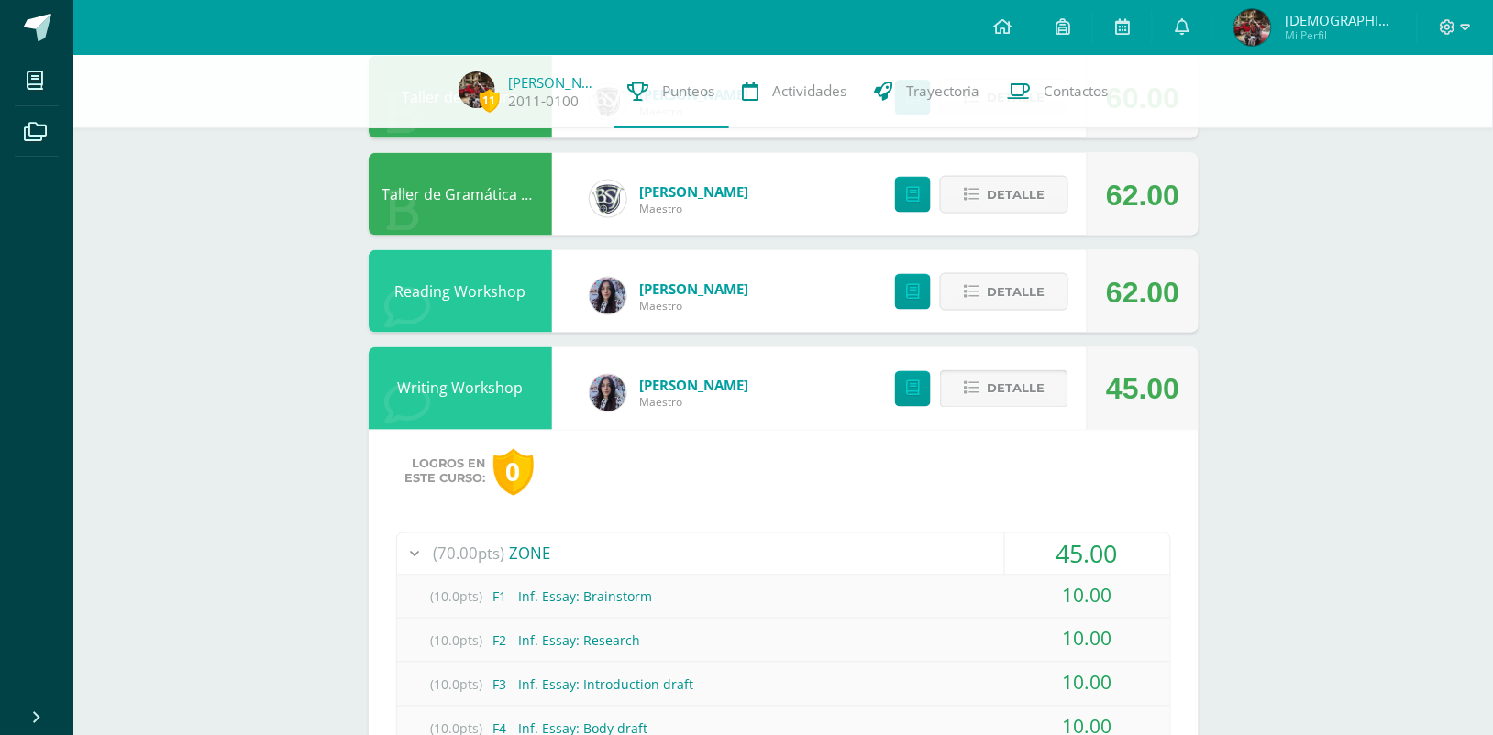
click at [977, 388] on icon at bounding box center [972, 389] width 16 height 16
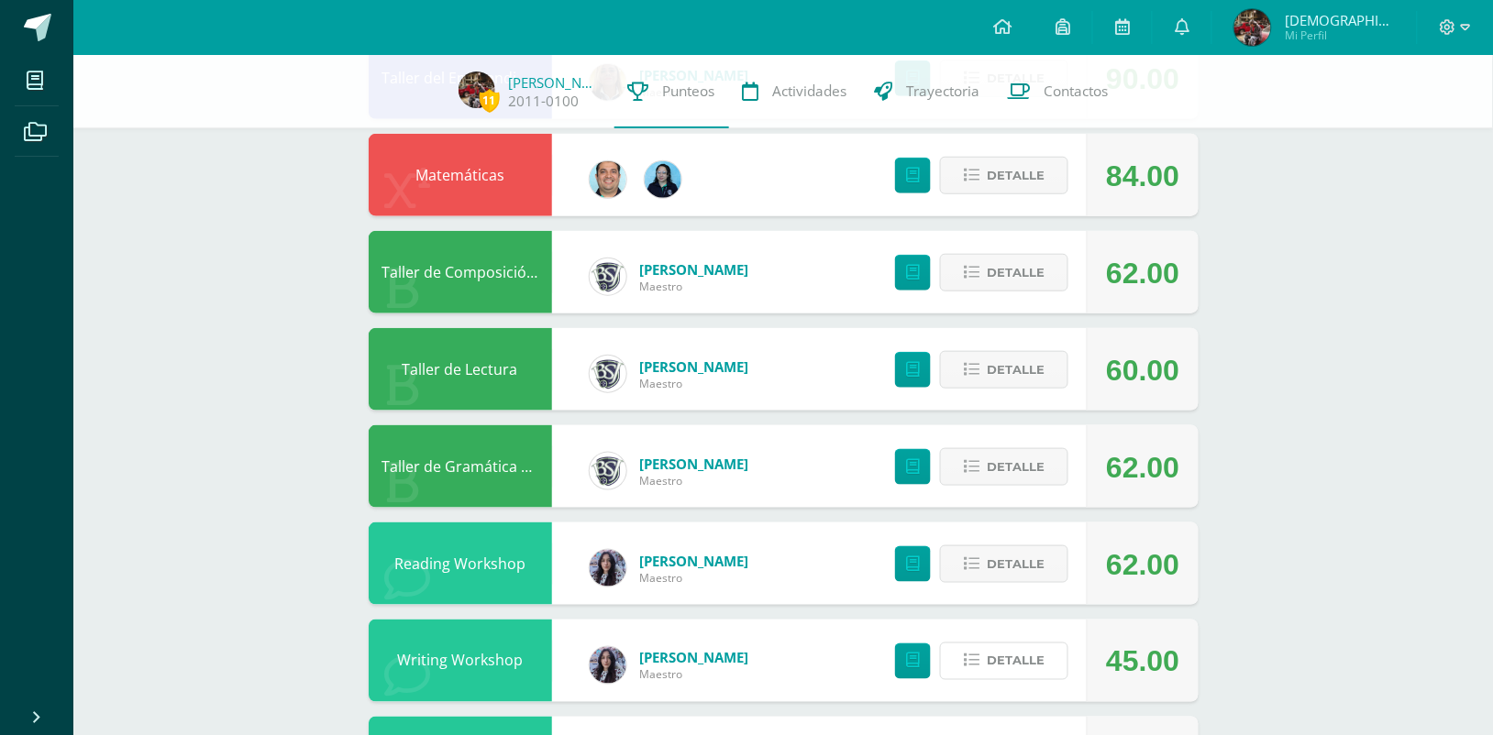
scroll to position [301, 0]
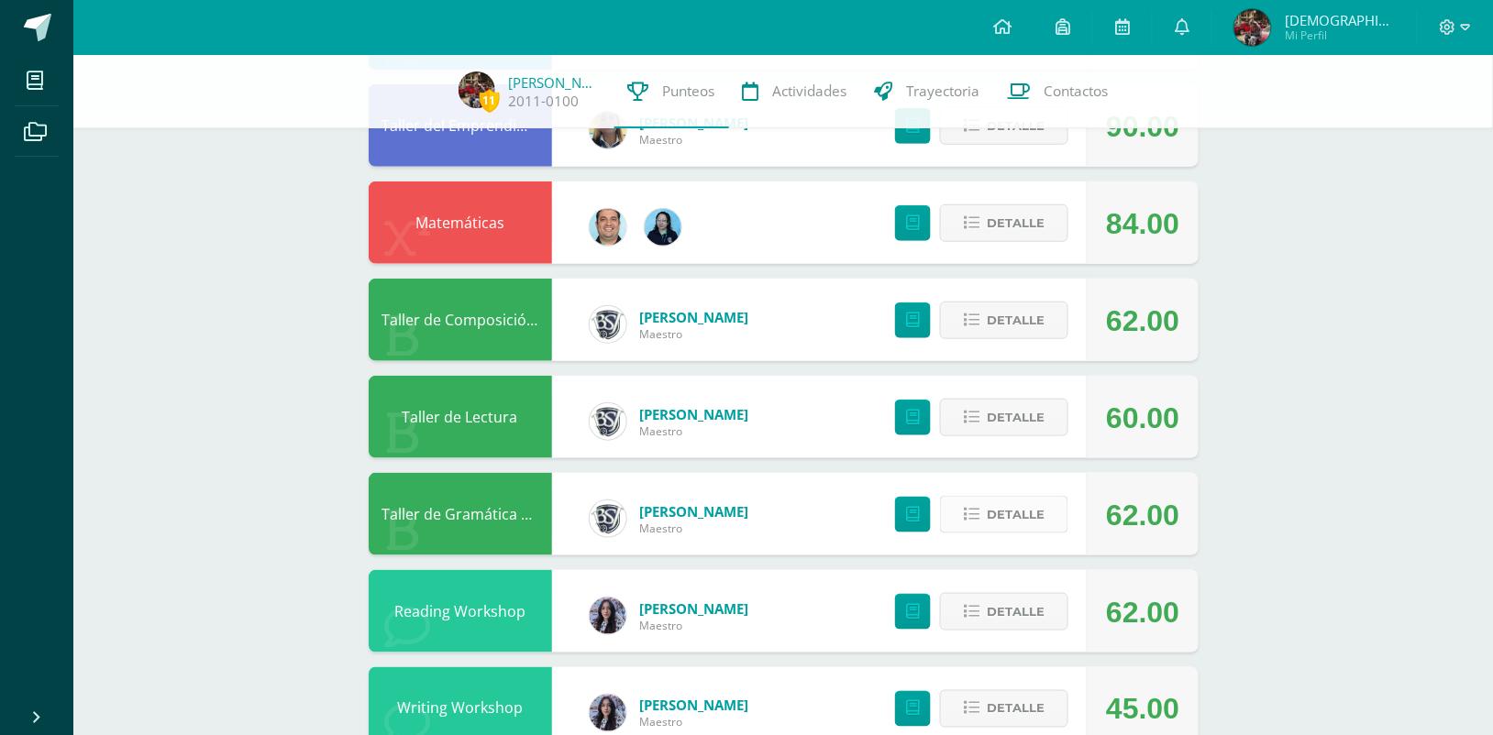
click at [1010, 511] on span "Detalle" at bounding box center [1016, 515] width 58 height 34
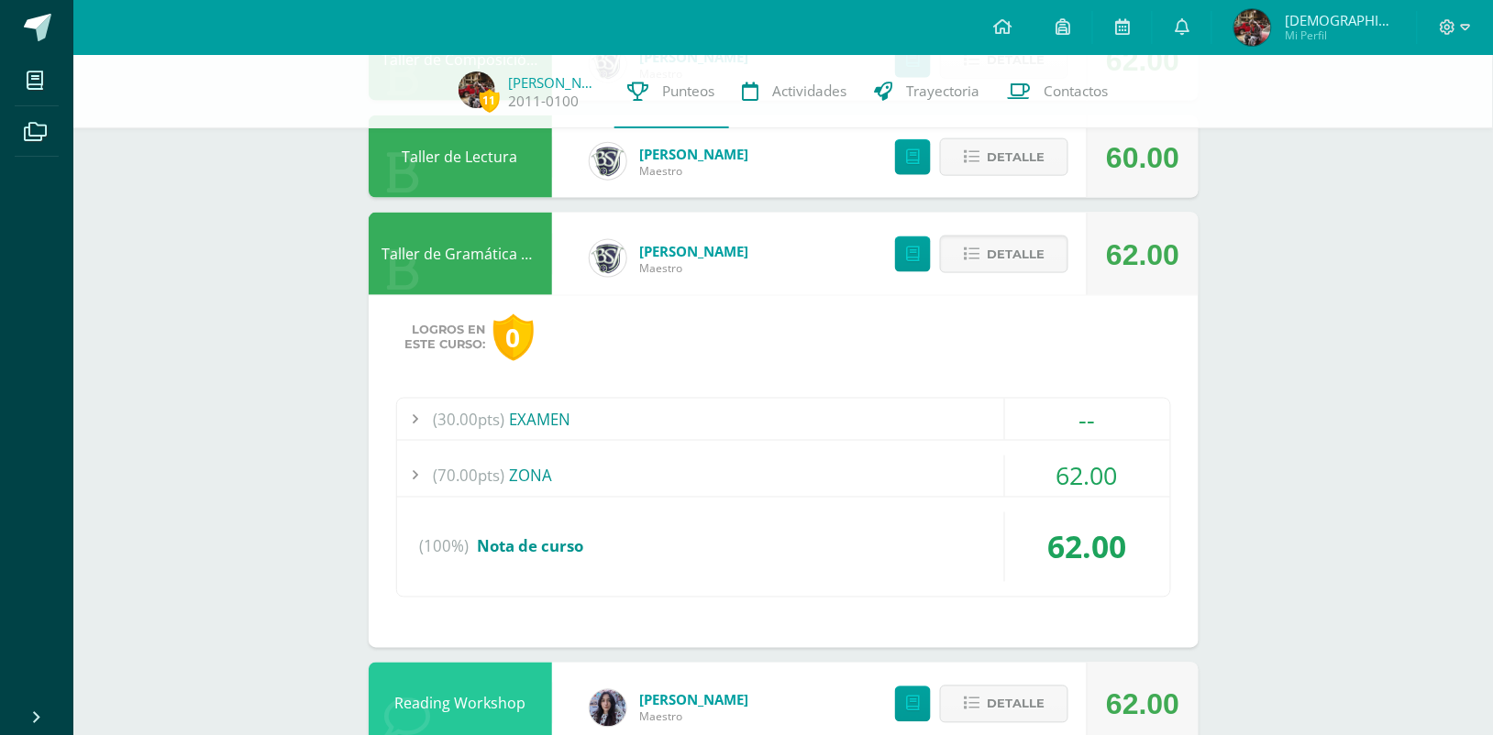
scroll to position [562, 0]
click at [859, 482] on div "(70.00pts) ZONA" at bounding box center [783, 475] width 773 height 41
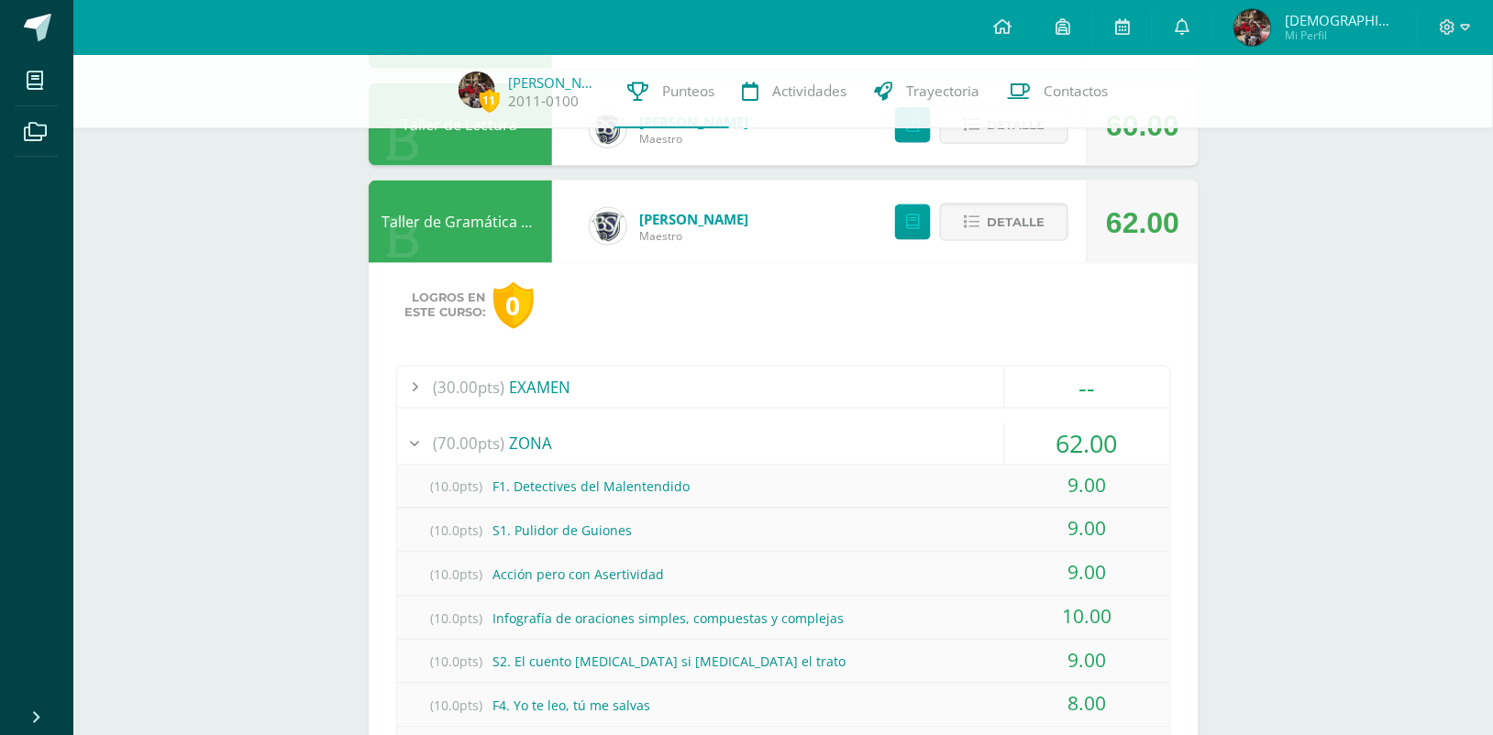
scroll to position [594, 0]
click at [1027, 226] on span "Detalle" at bounding box center [1016, 221] width 58 height 34
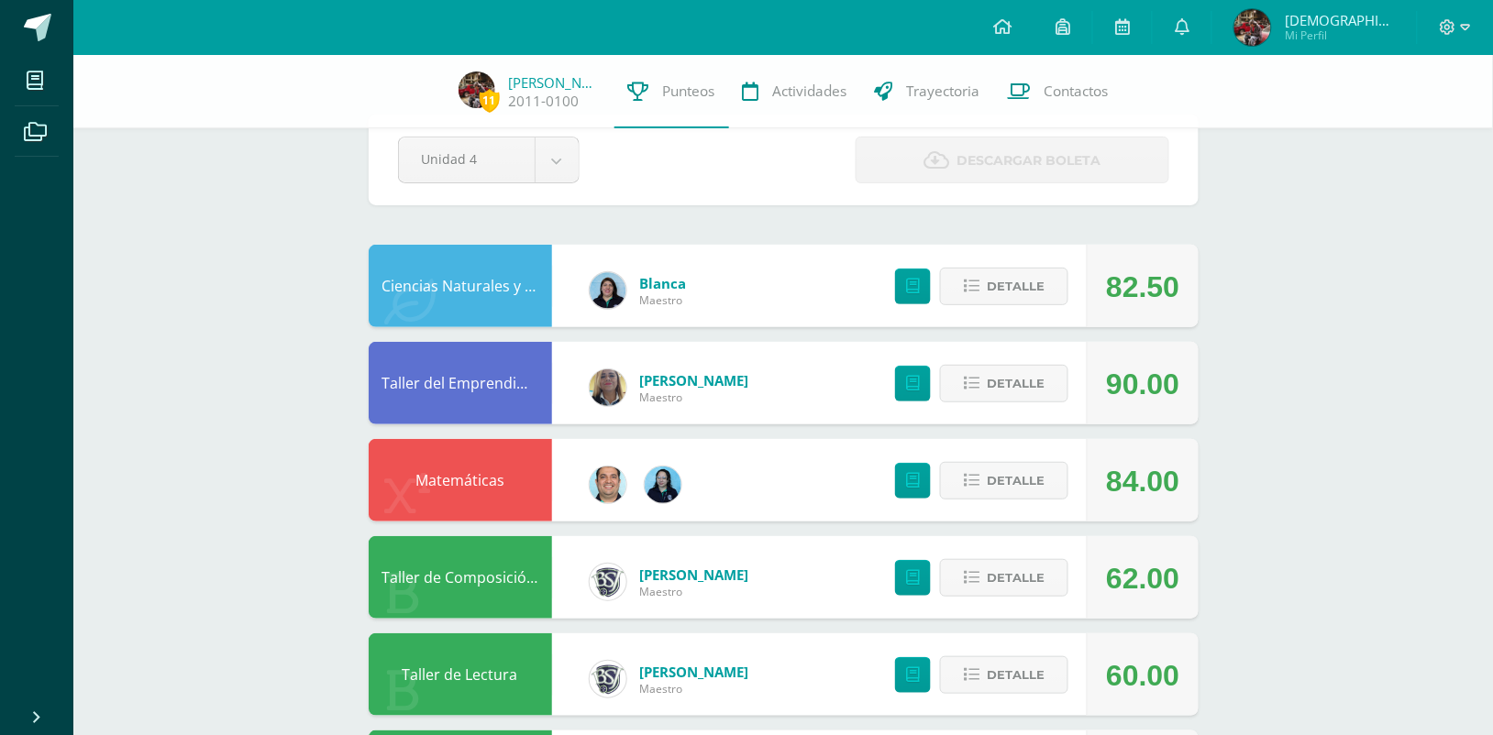
scroll to position [28, 0]
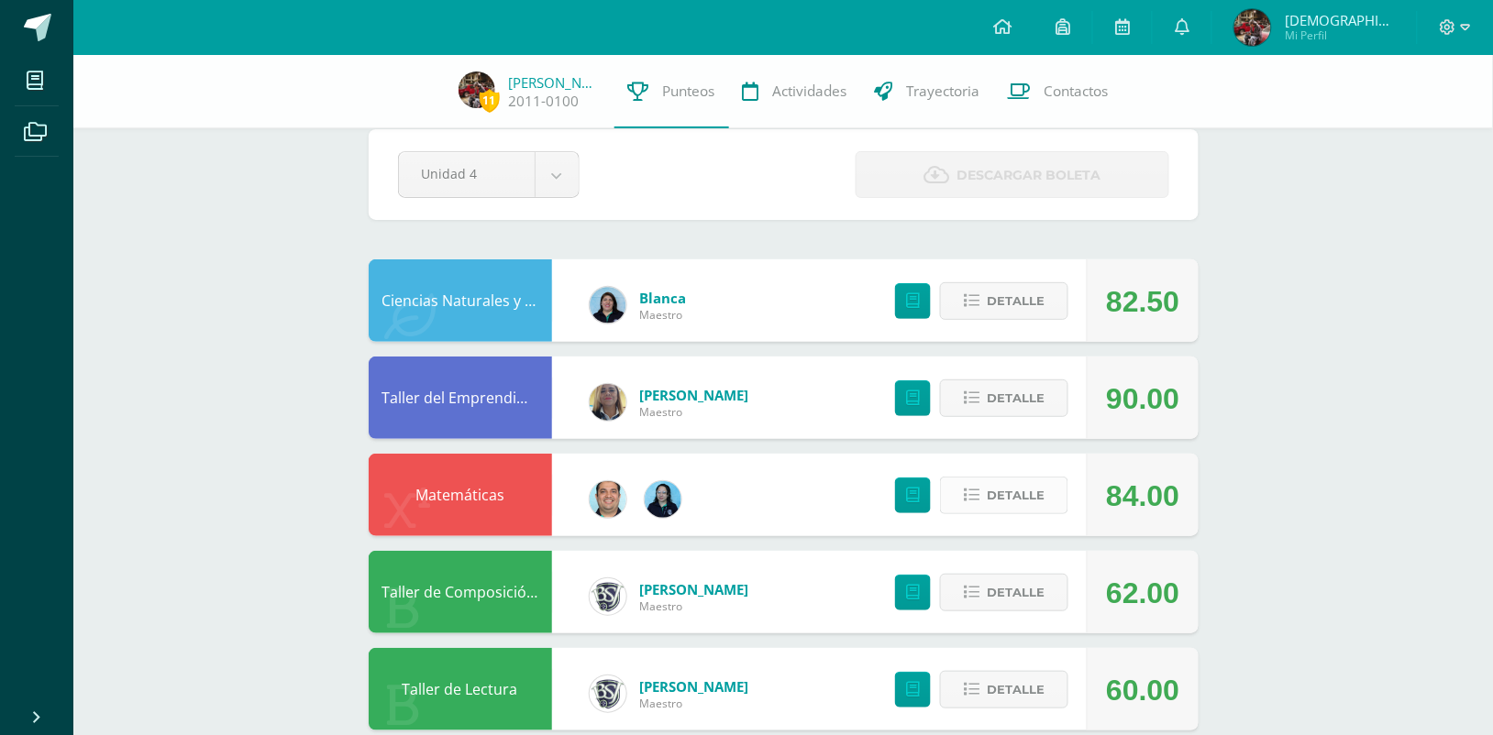
click at [990, 503] on span "Detalle" at bounding box center [1016, 496] width 58 height 34
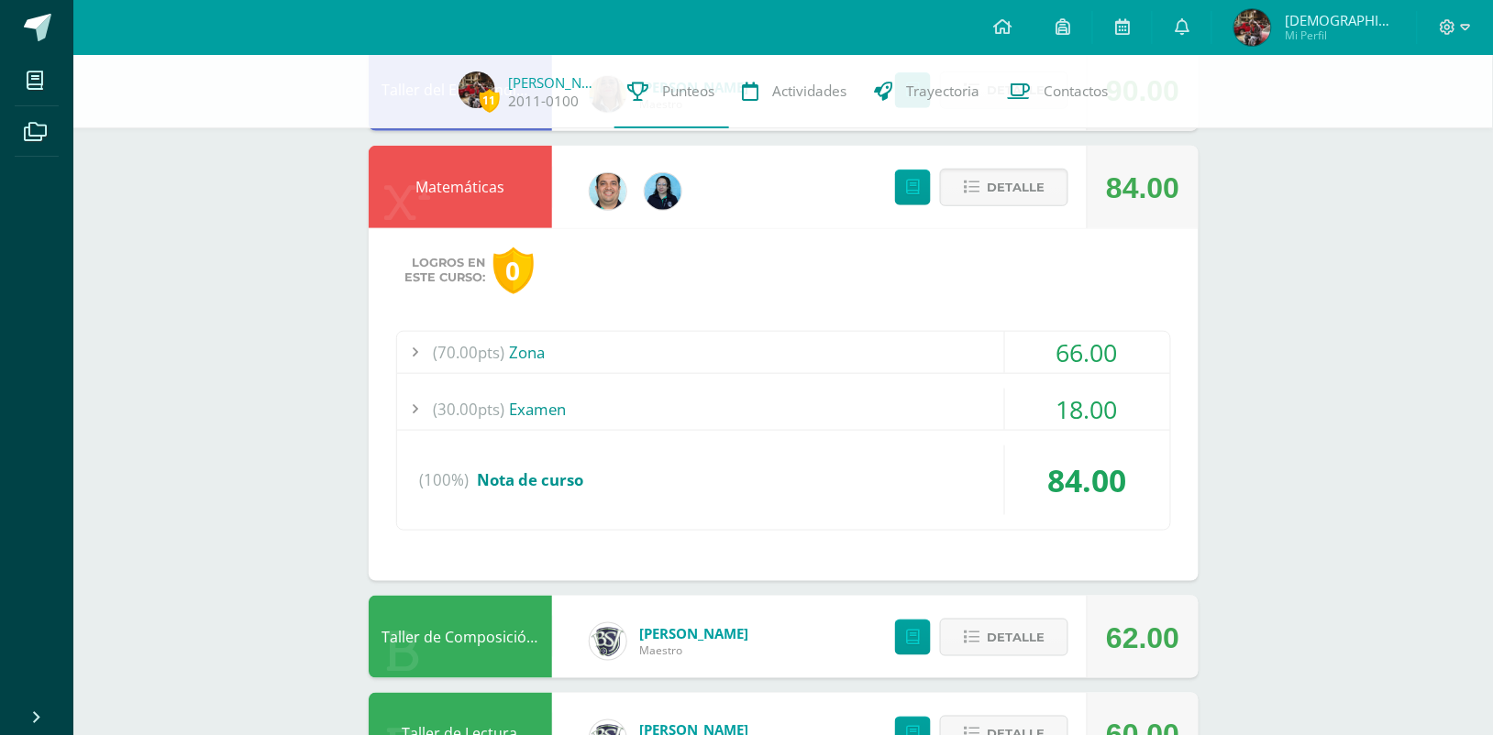
scroll to position [365, 0]
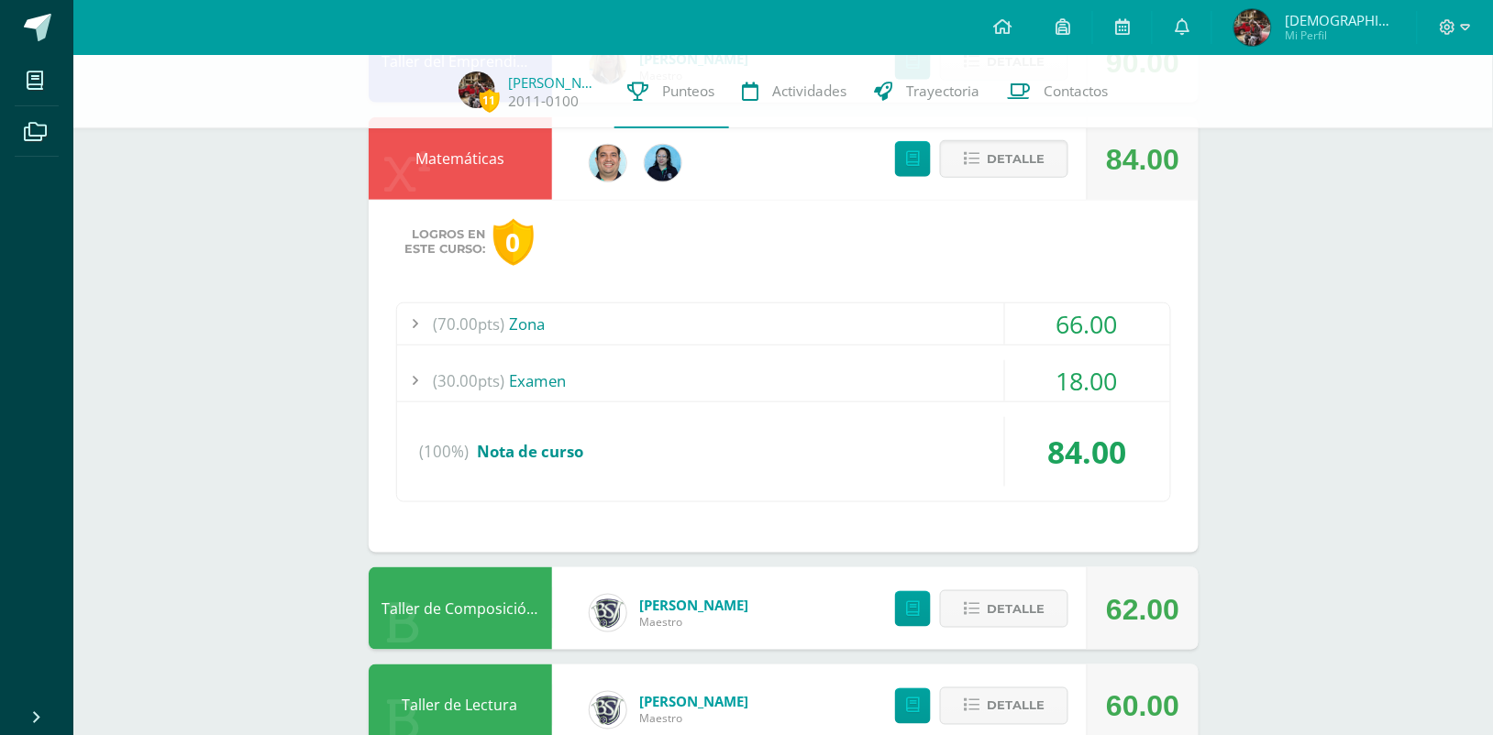
click at [699, 387] on div "(30.00pts) Examen" at bounding box center [783, 380] width 773 height 41
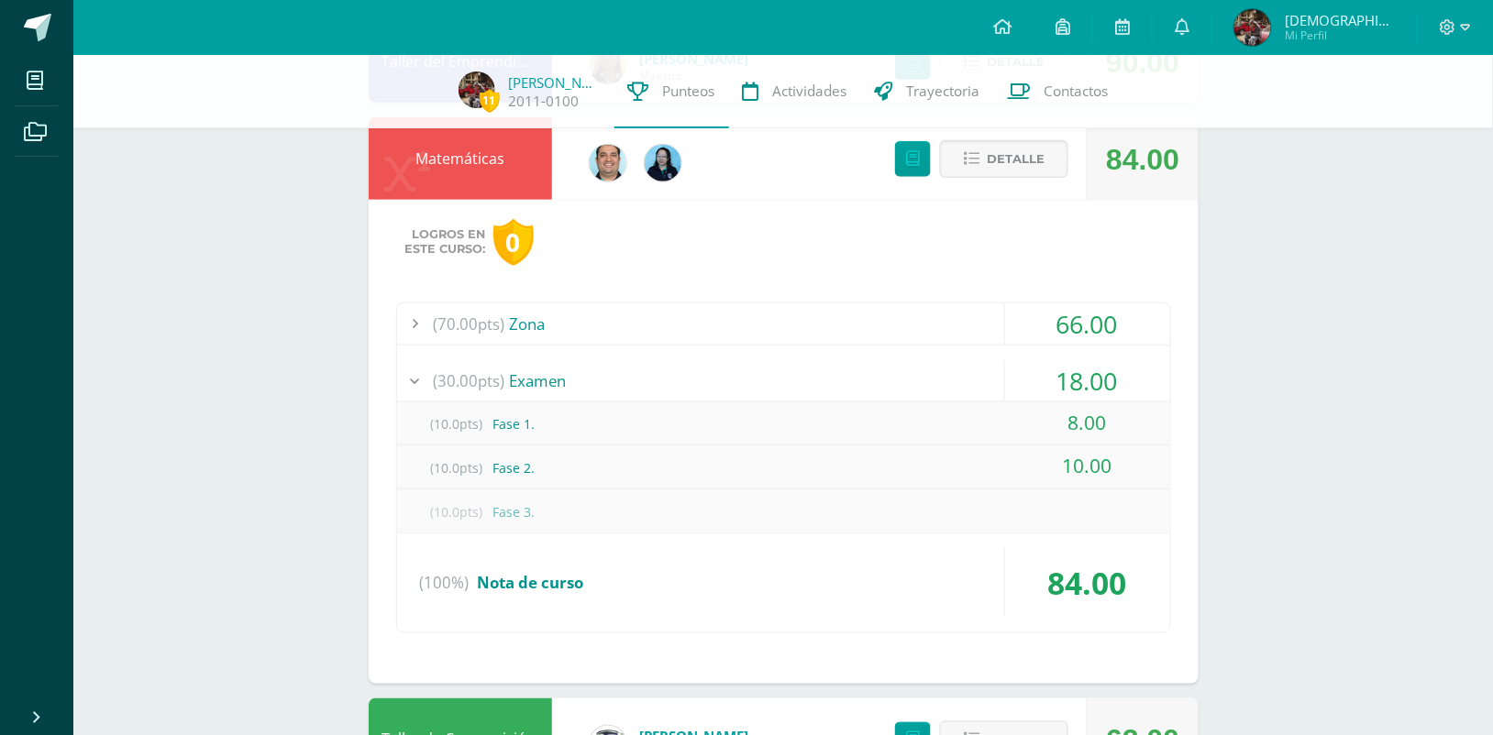
click at [833, 372] on div "(30.00pts) Examen" at bounding box center [783, 380] width 773 height 41
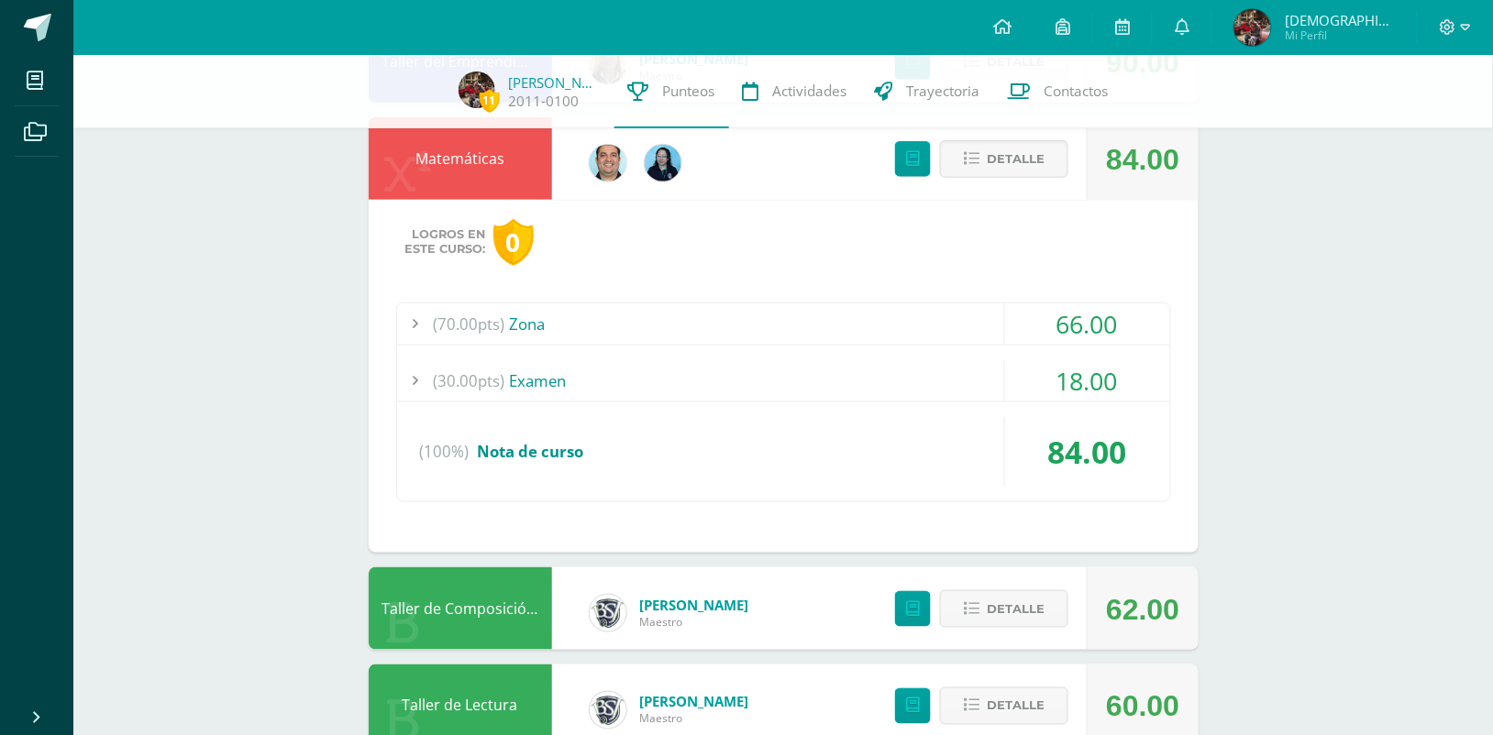
click at [795, 308] on div "(70.00pts) Zona" at bounding box center [783, 324] width 773 height 41
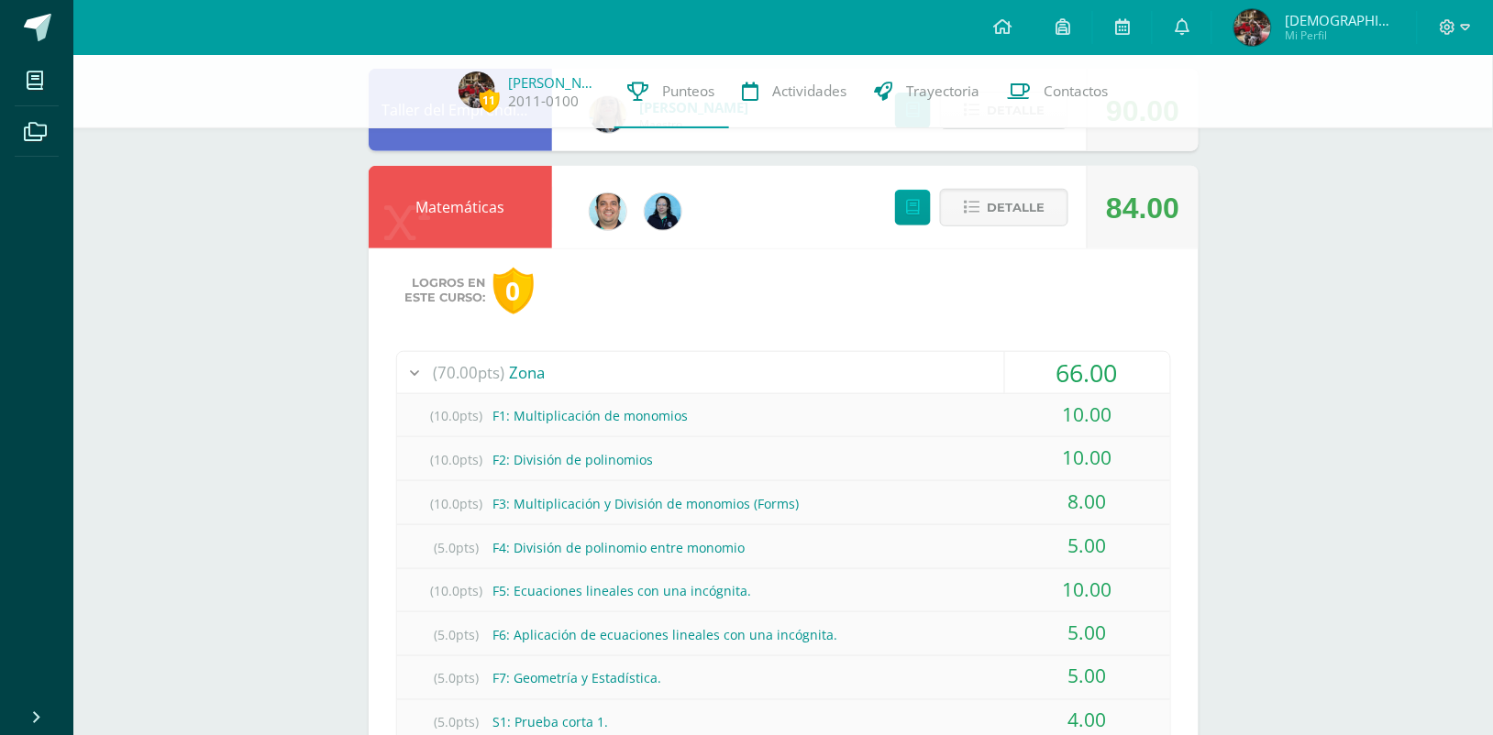
scroll to position [314, 0]
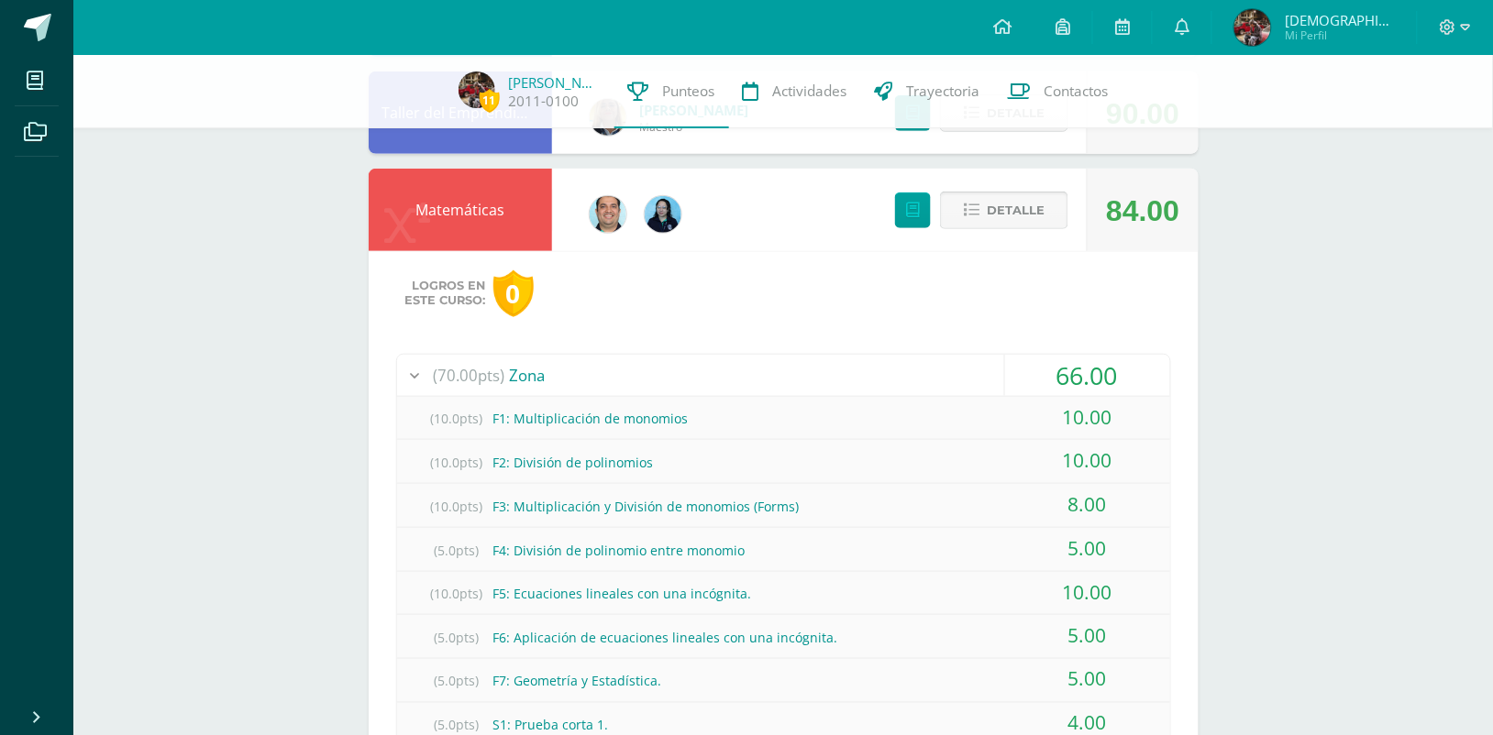
click at [984, 214] on button "Detalle" at bounding box center [1004, 211] width 128 height 38
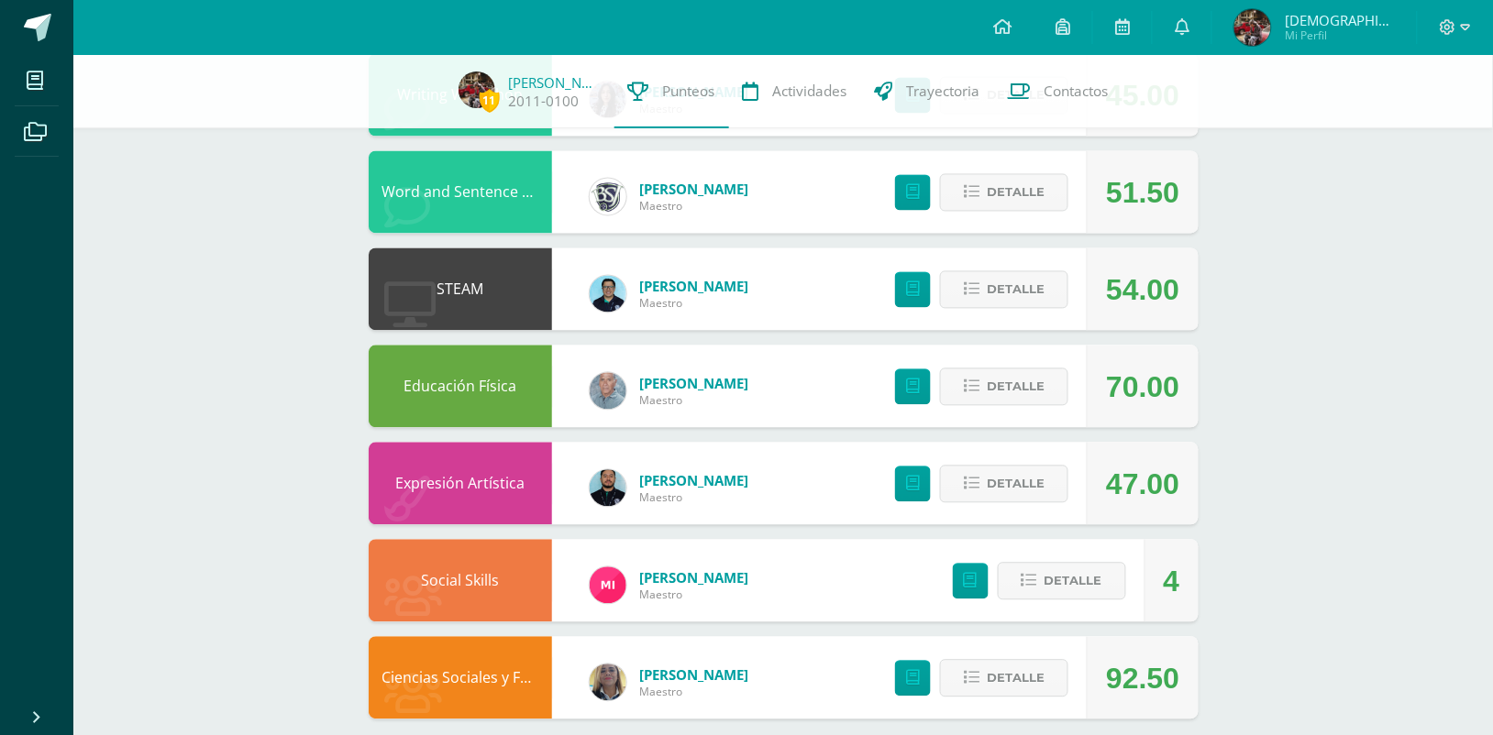
scroll to position [915, 0]
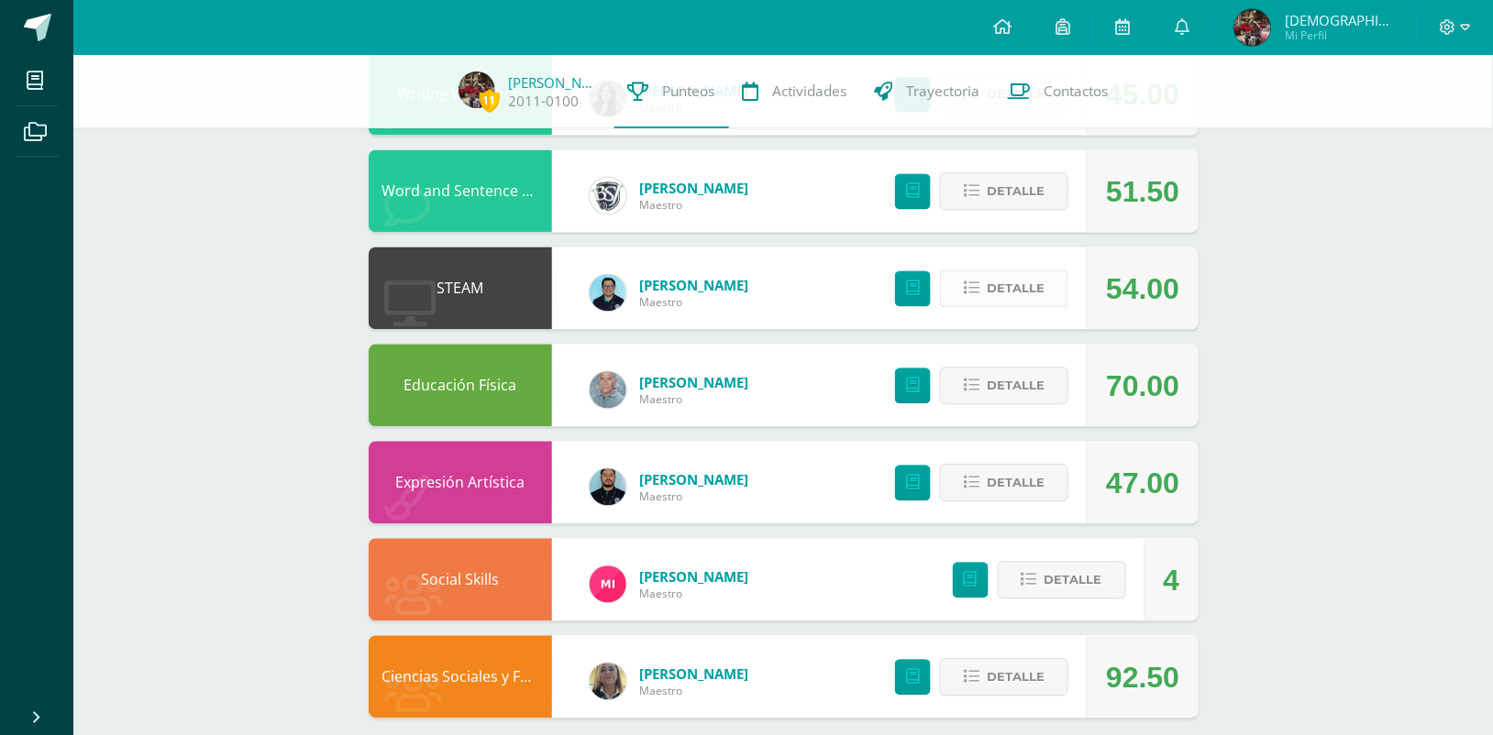
click at [978, 295] on icon at bounding box center [972, 290] width 16 height 16
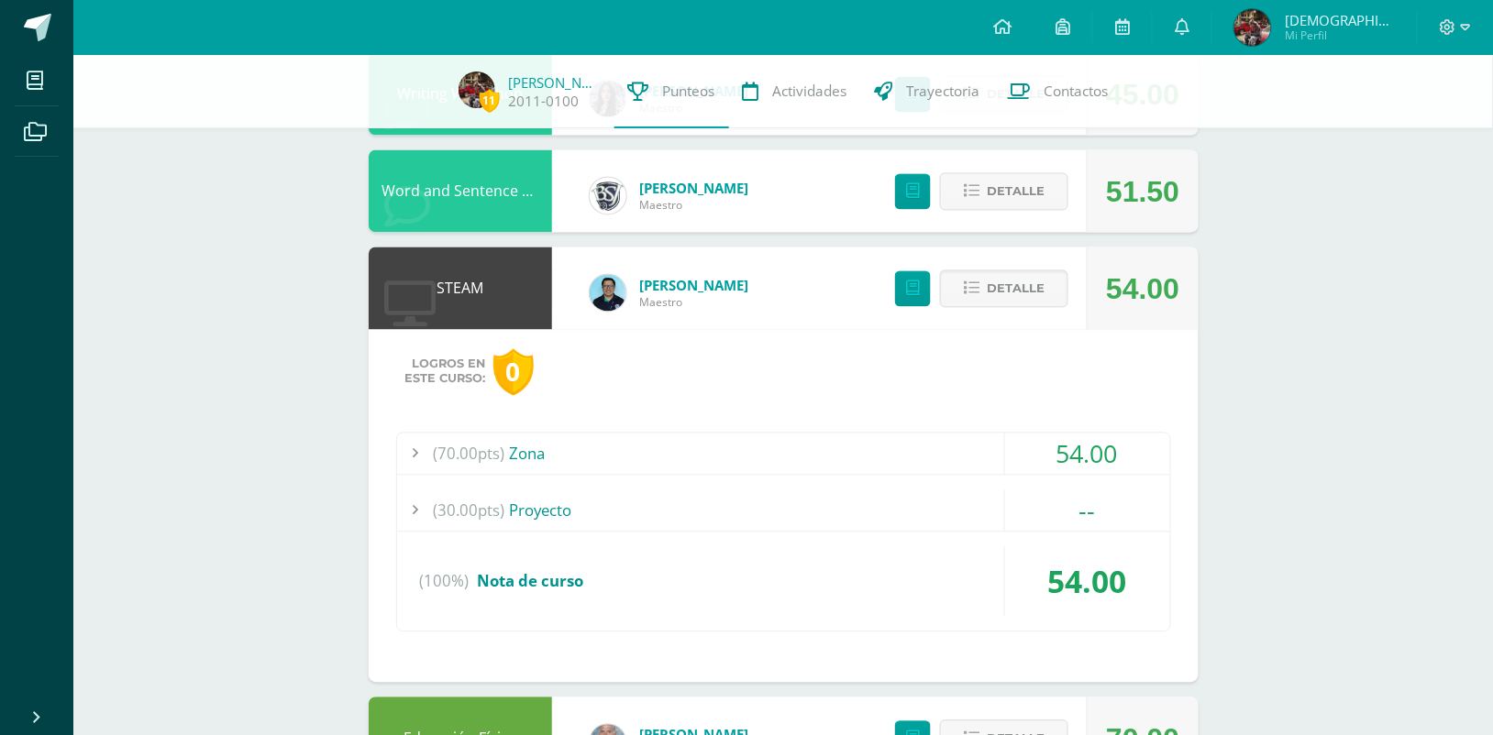
click at [782, 525] on div "(30.00pts) Proyecto" at bounding box center [783, 511] width 773 height 41
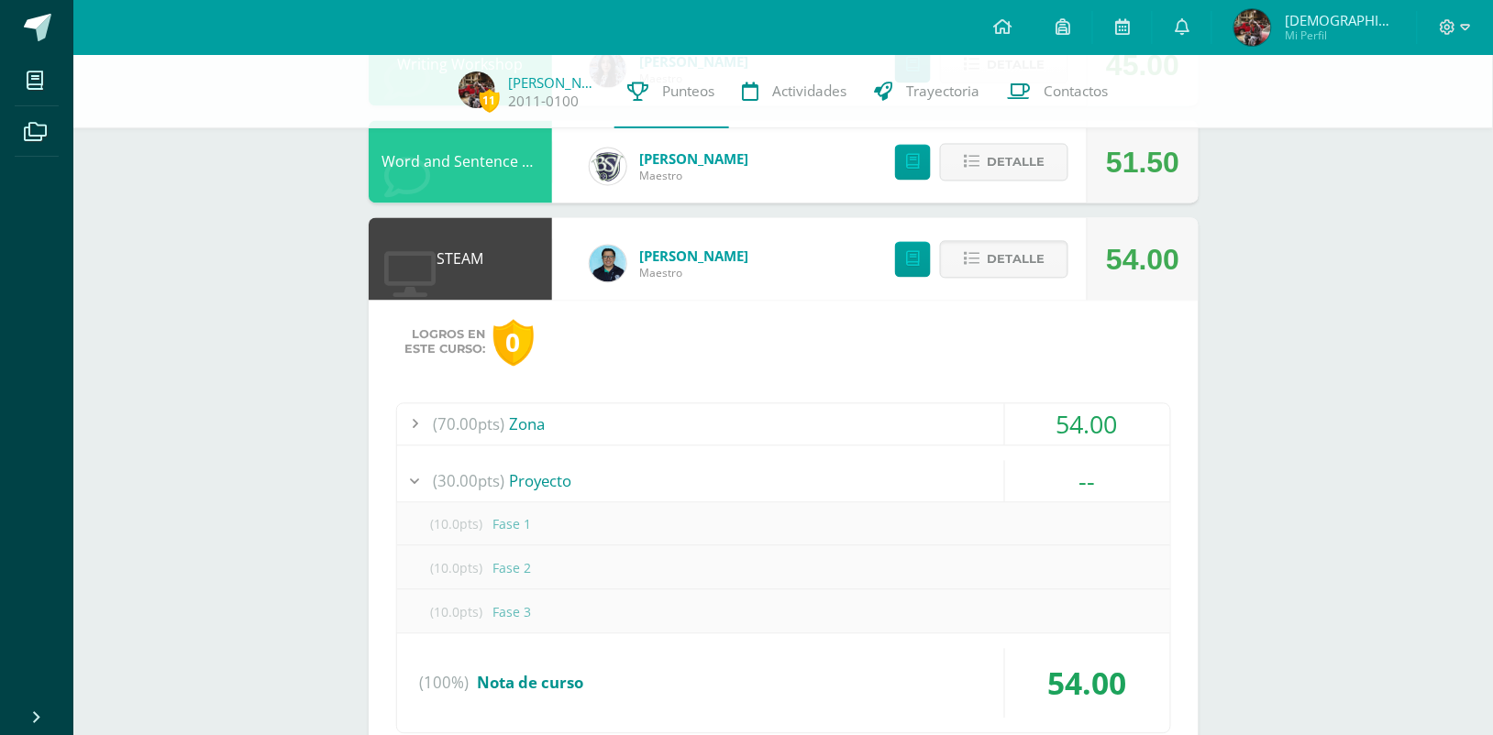
scroll to position [917, 0]
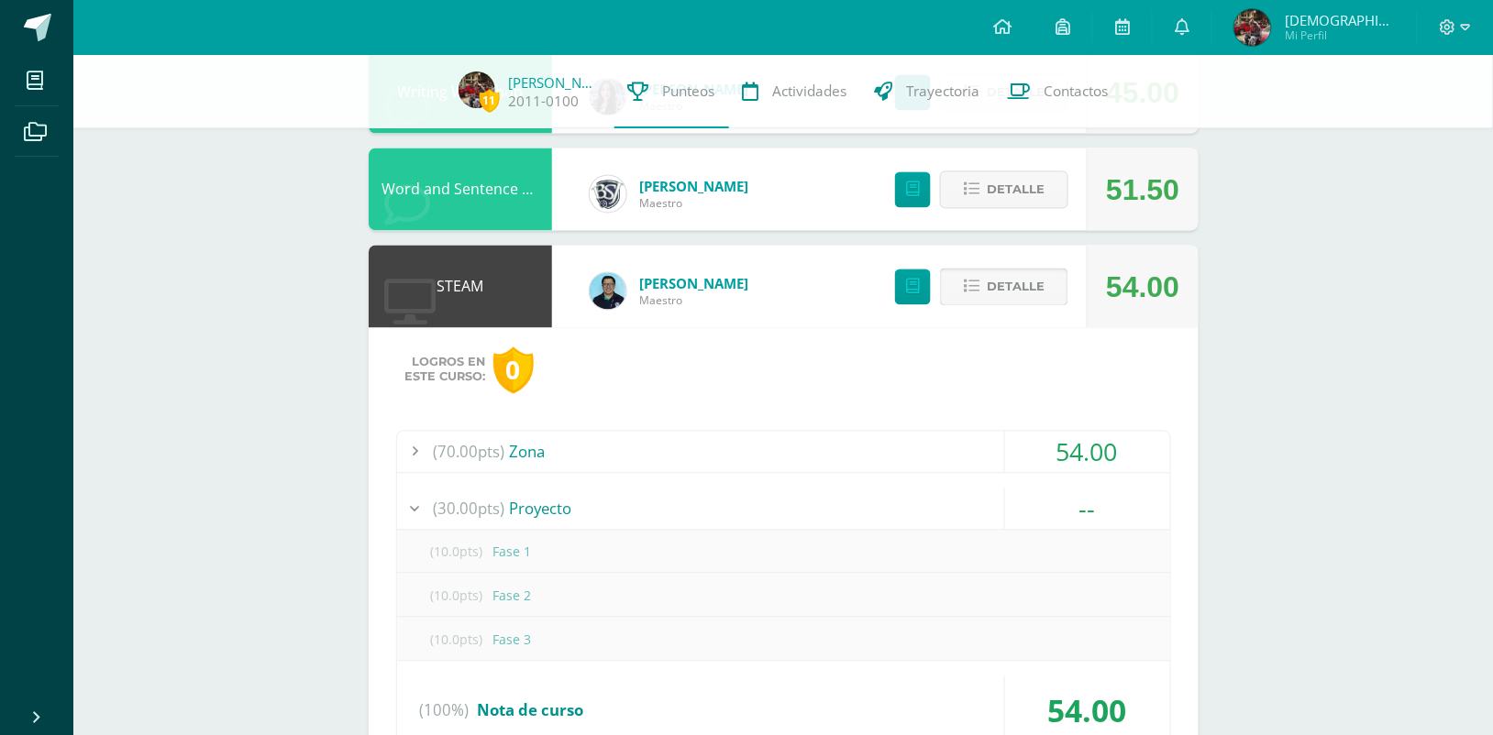
click at [1015, 275] on span "Detalle" at bounding box center [1016, 288] width 58 height 34
